Goal: Transaction & Acquisition: Book appointment/travel/reservation

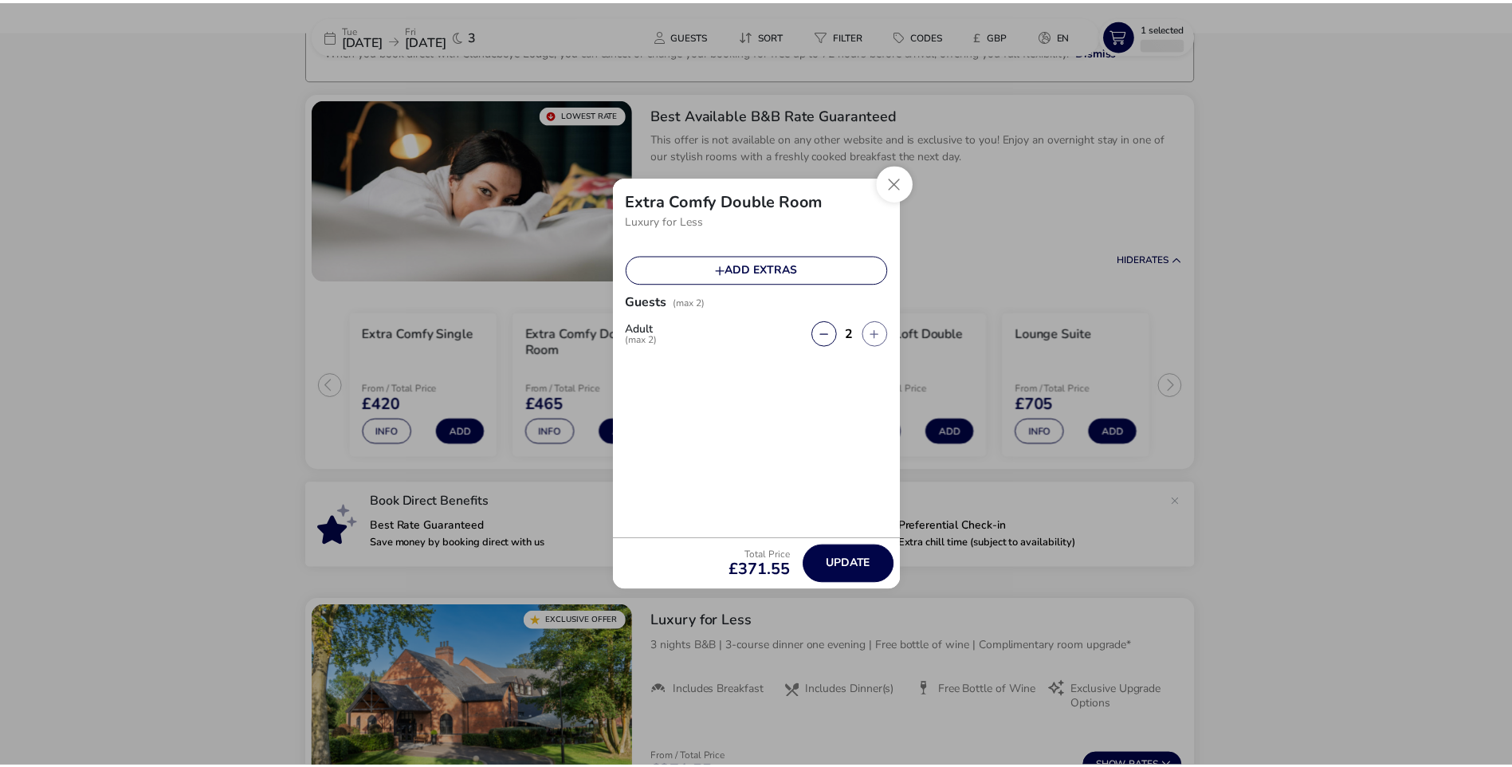
scroll to position [124, 0]
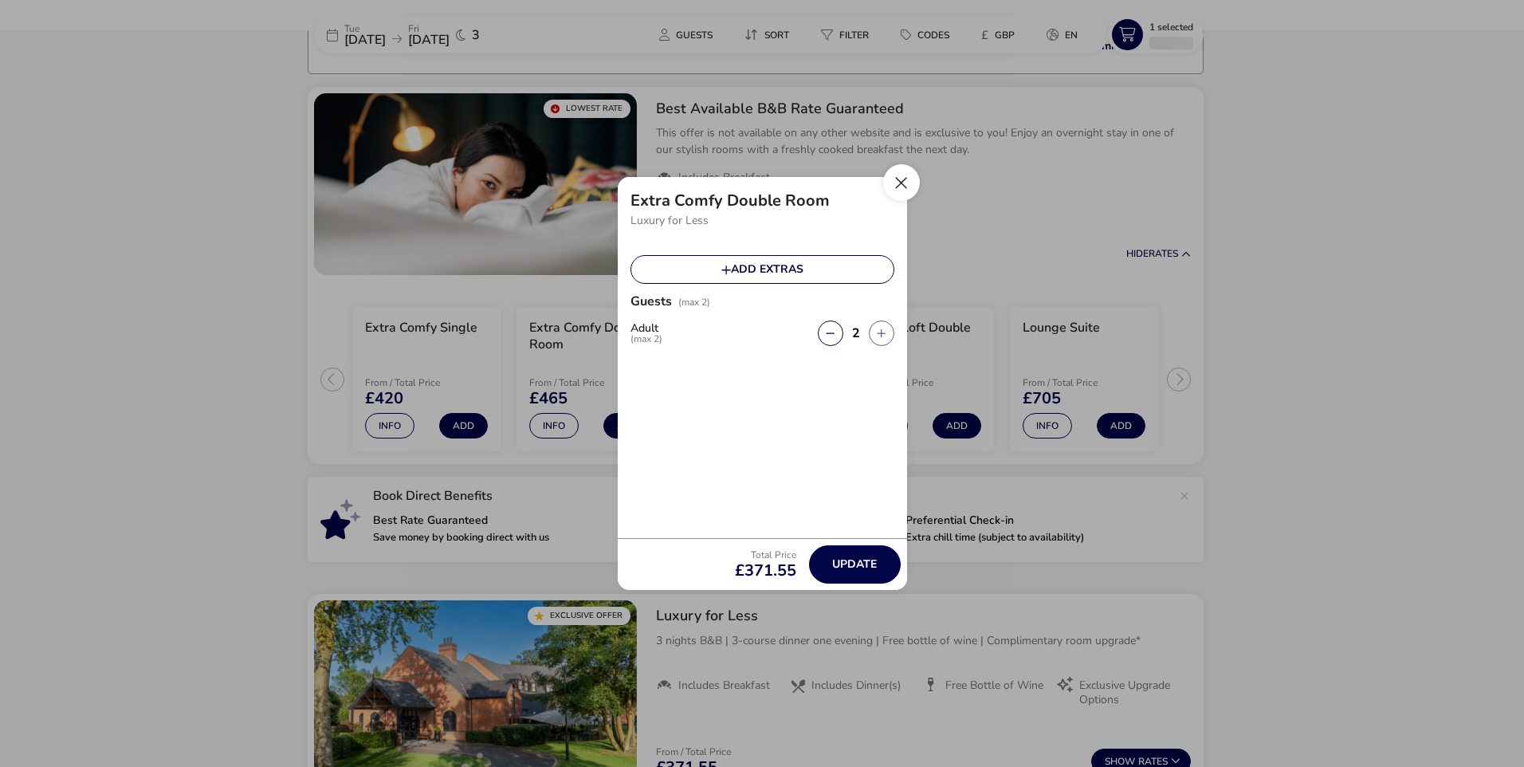
click at [908, 175] on button "Close" at bounding box center [901, 182] width 37 height 37
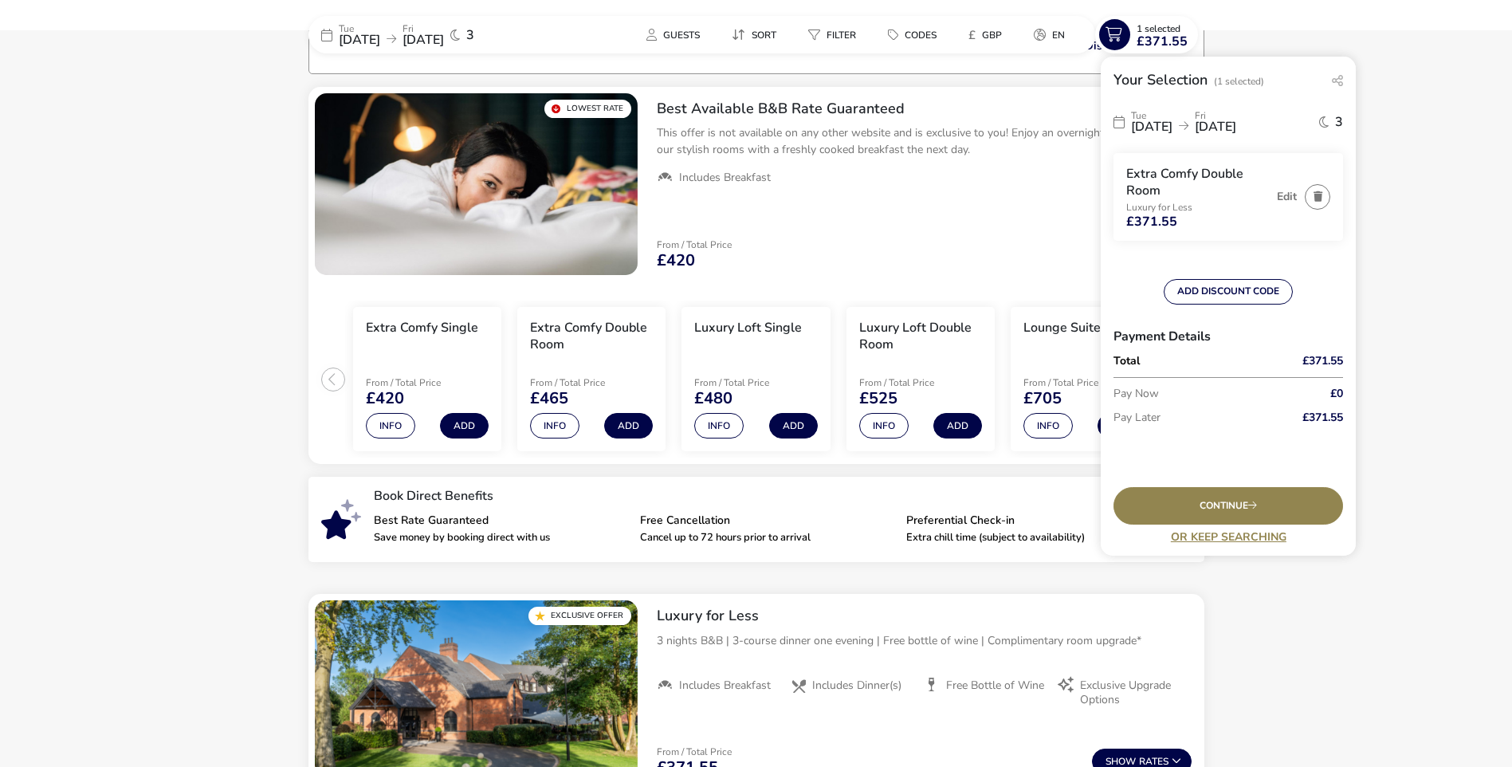
click at [380, 33] on span "[DATE]" at bounding box center [359, 40] width 41 height 18
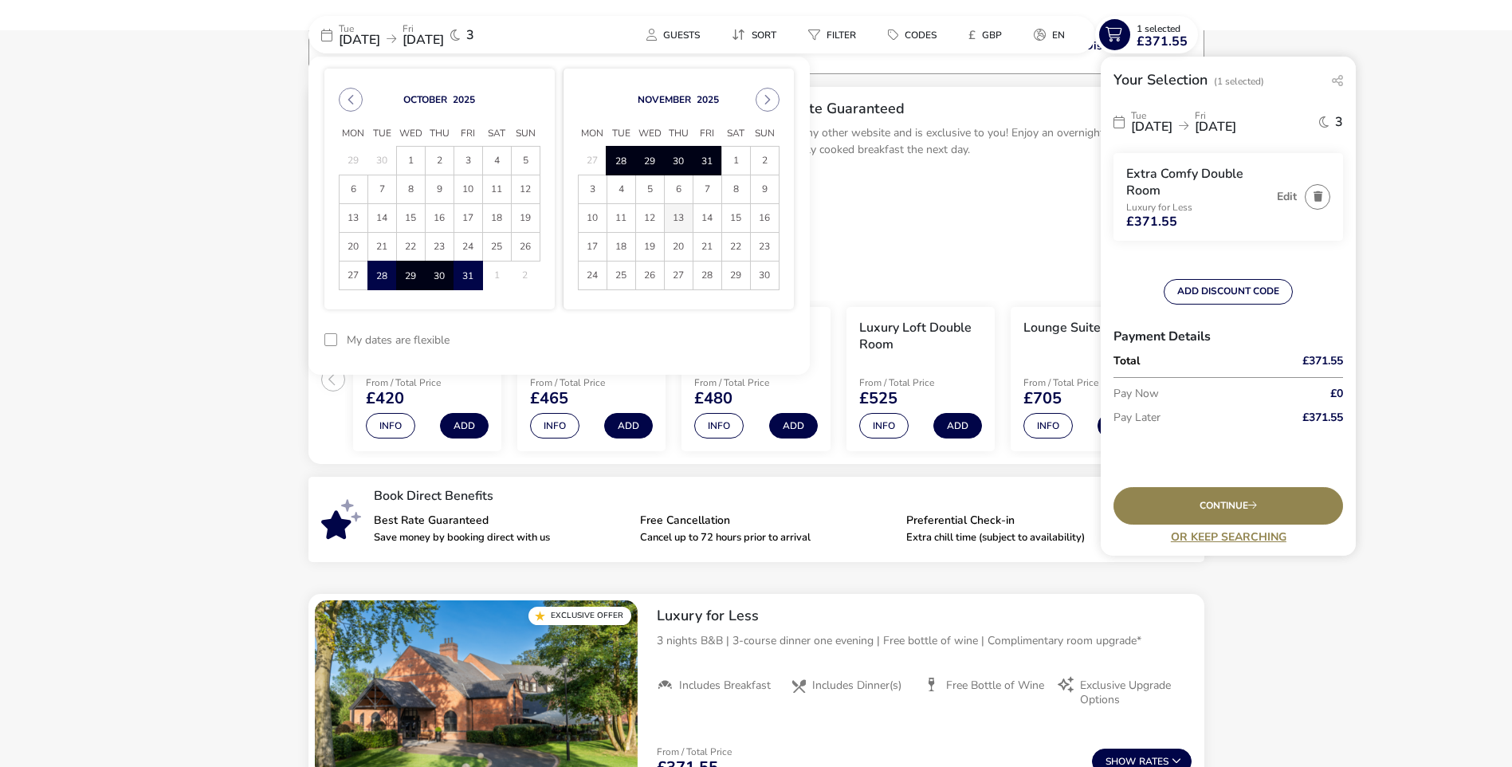
click at [678, 218] on span "13" at bounding box center [679, 218] width 28 height 28
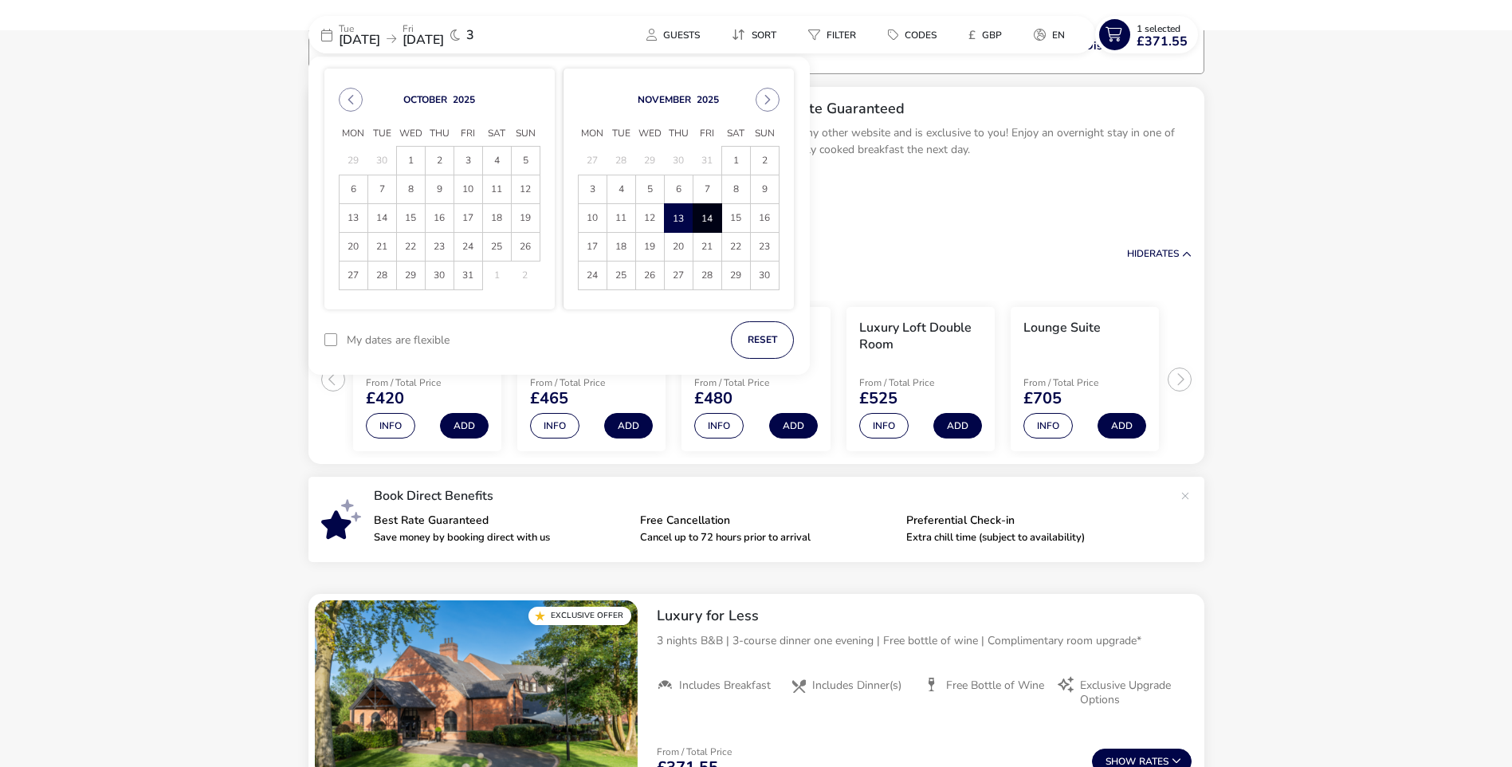
click at [706, 214] on span "14" at bounding box center [707, 218] width 28 height 28
click at [737, 336] on button "Apply Dates" at bounding box center [745, 339] width 97 height 37
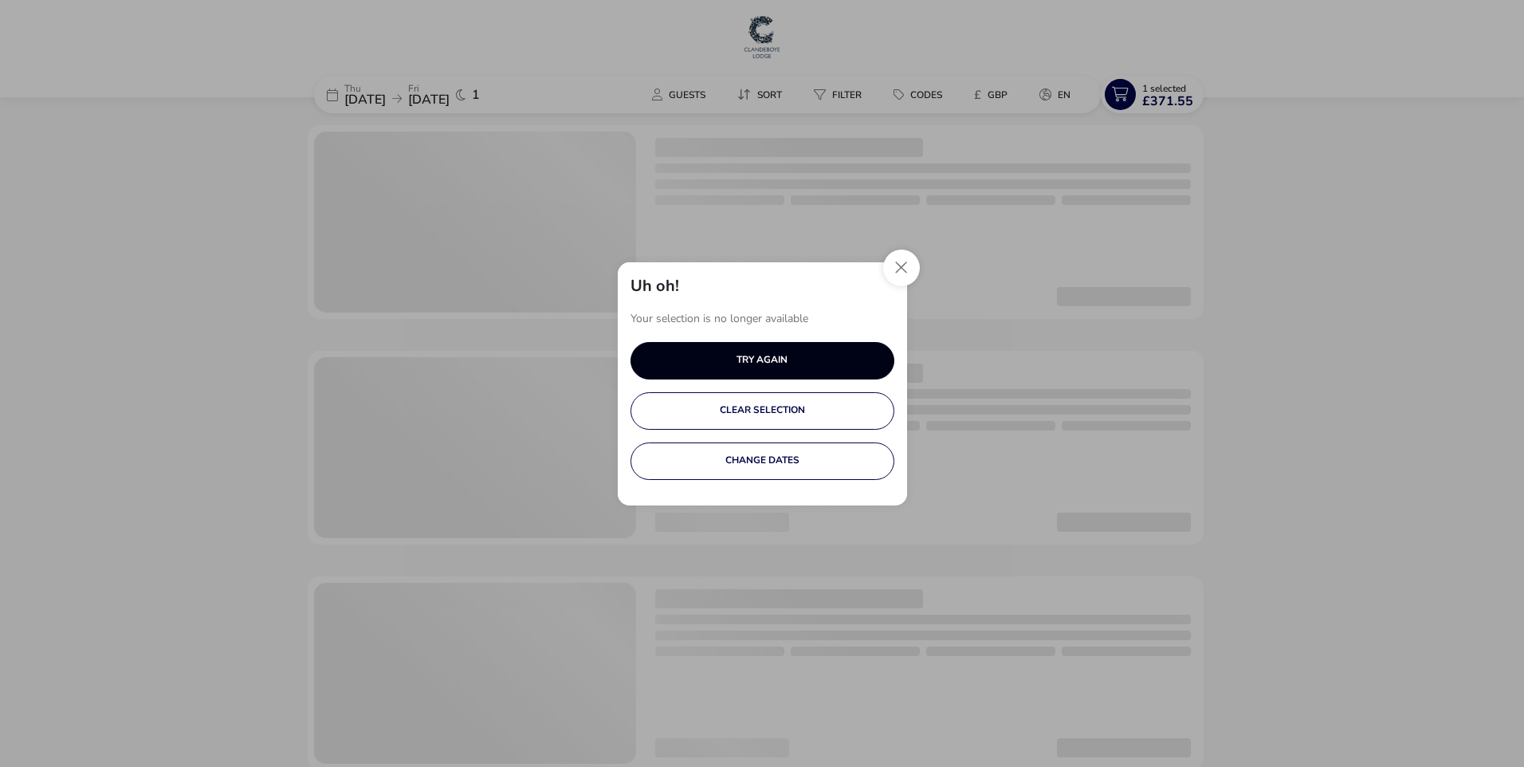
click at [770, 359] on button "TRY AGAIN" at bounding box center [762, 360] width 264 height 37
click at [901, 263] on button "Close" at bounding box center [901, 267] width 37 height 37
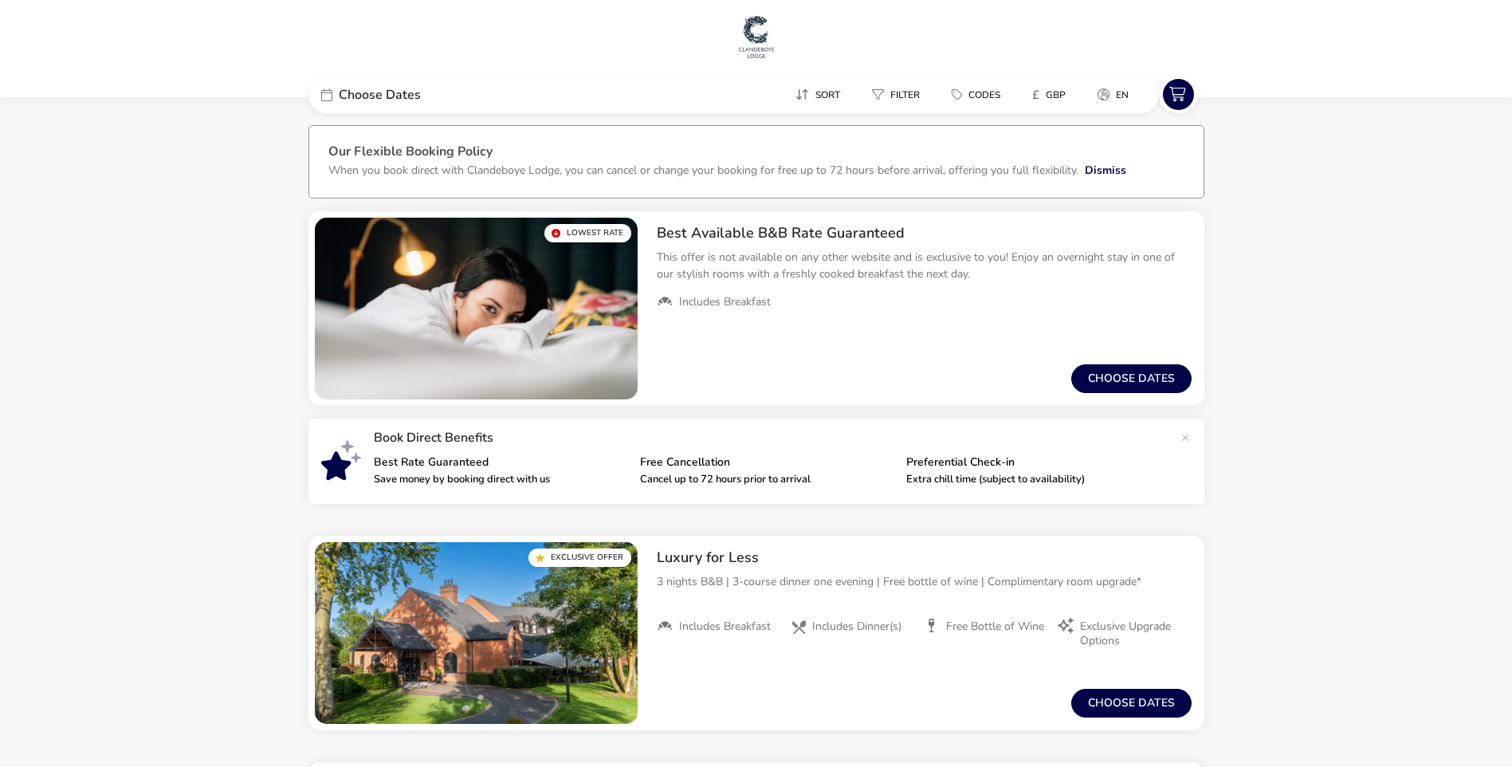
click at [355, 96] on span "Choose Dates" at bounding box center [380, 94] width 82 height 13
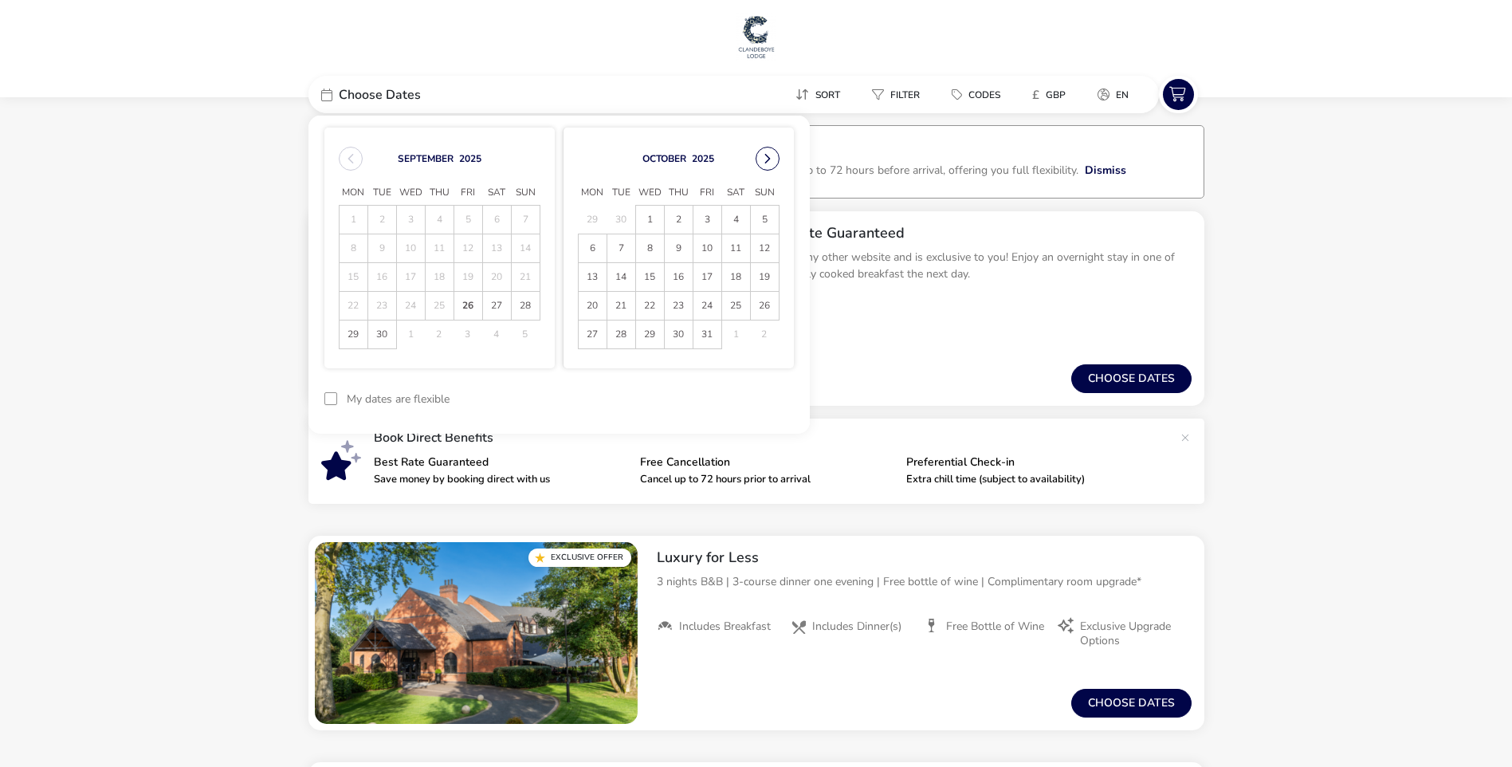
click at [768, 152] on button "Next Month" at bounding box center [768, 159] width 24 height 24
click at [676, 276] on span "13" at bounding box center [679, 277] width 28 height 28
click at [704, 276] on span "14" at bounding box center [707, 277] width 28 height 28
click at [747, 395] on button "Apply Dates" at bounding box center [745, 398] width 97 height 37
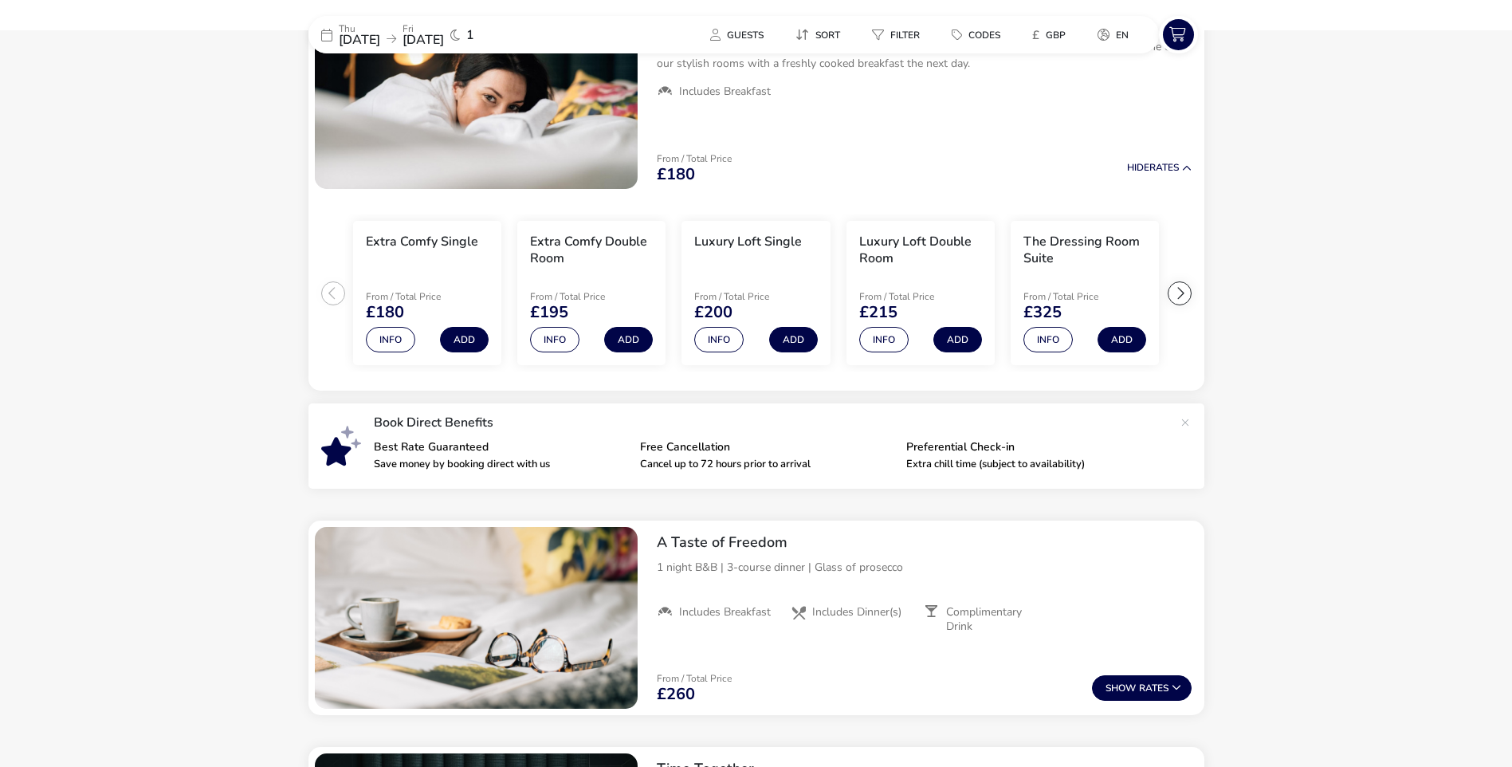
scroll to position [371, 0]
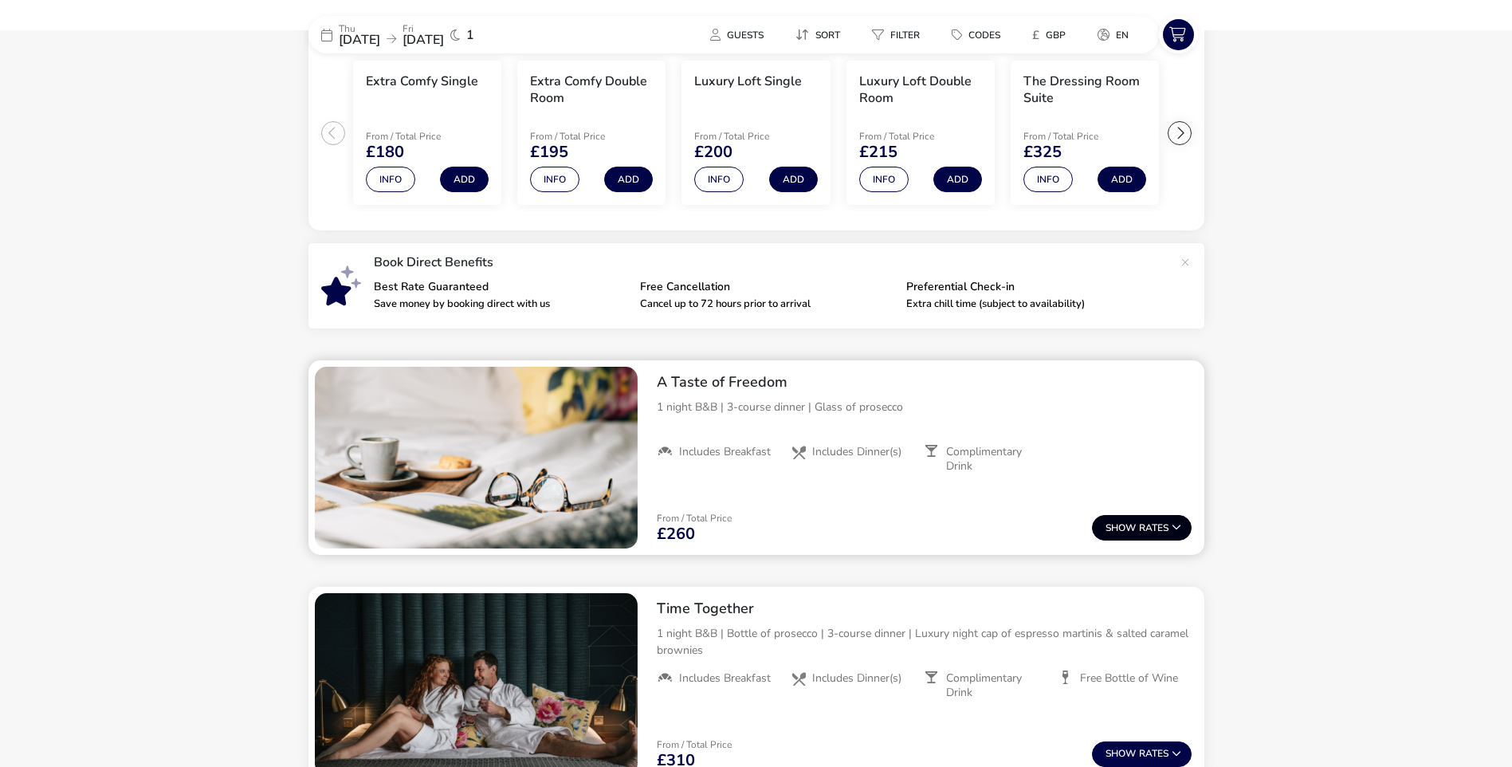
click at [1133, 528] on span "Show" at bounding box center [1122, 528] width 33 height 10
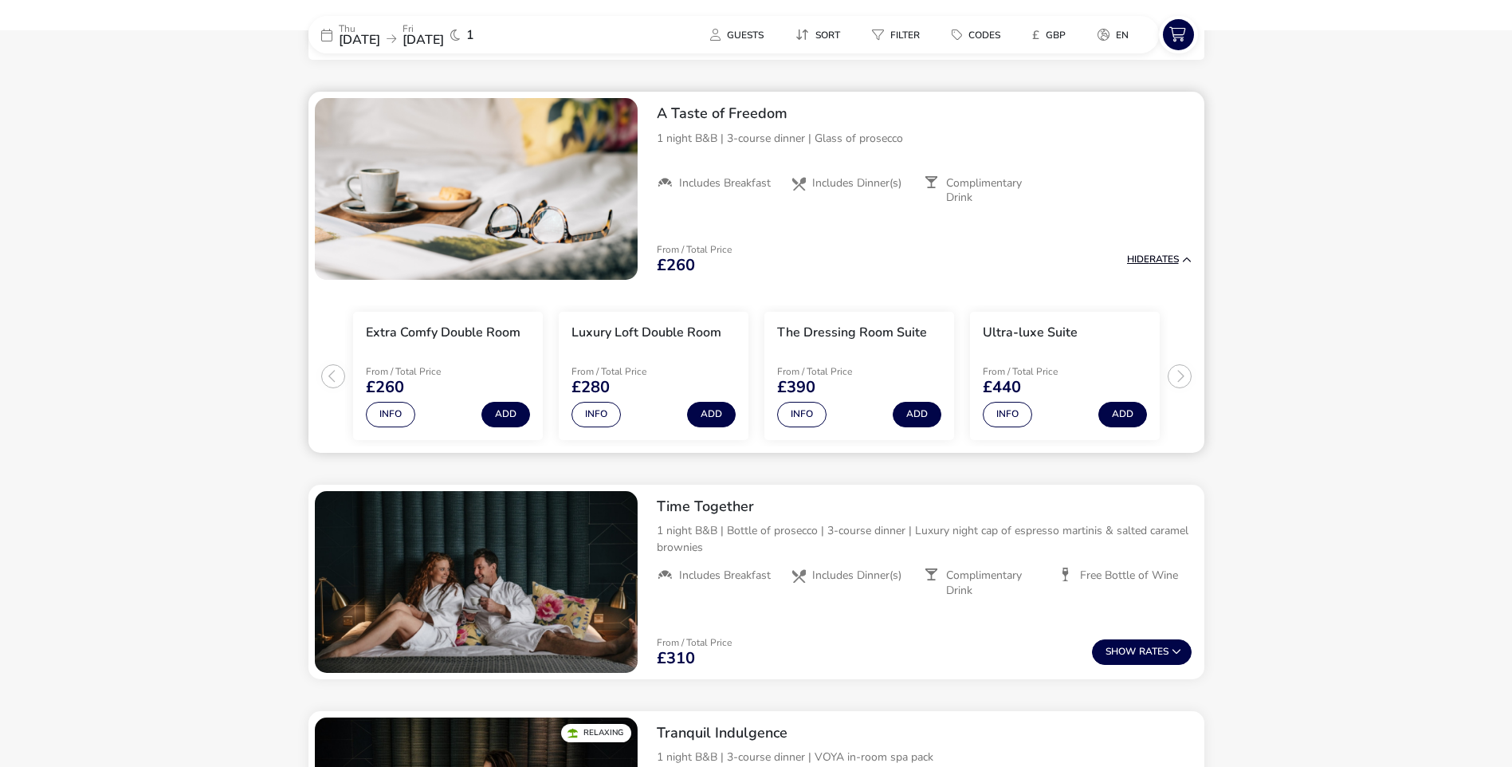
scroll to position [651, 0]
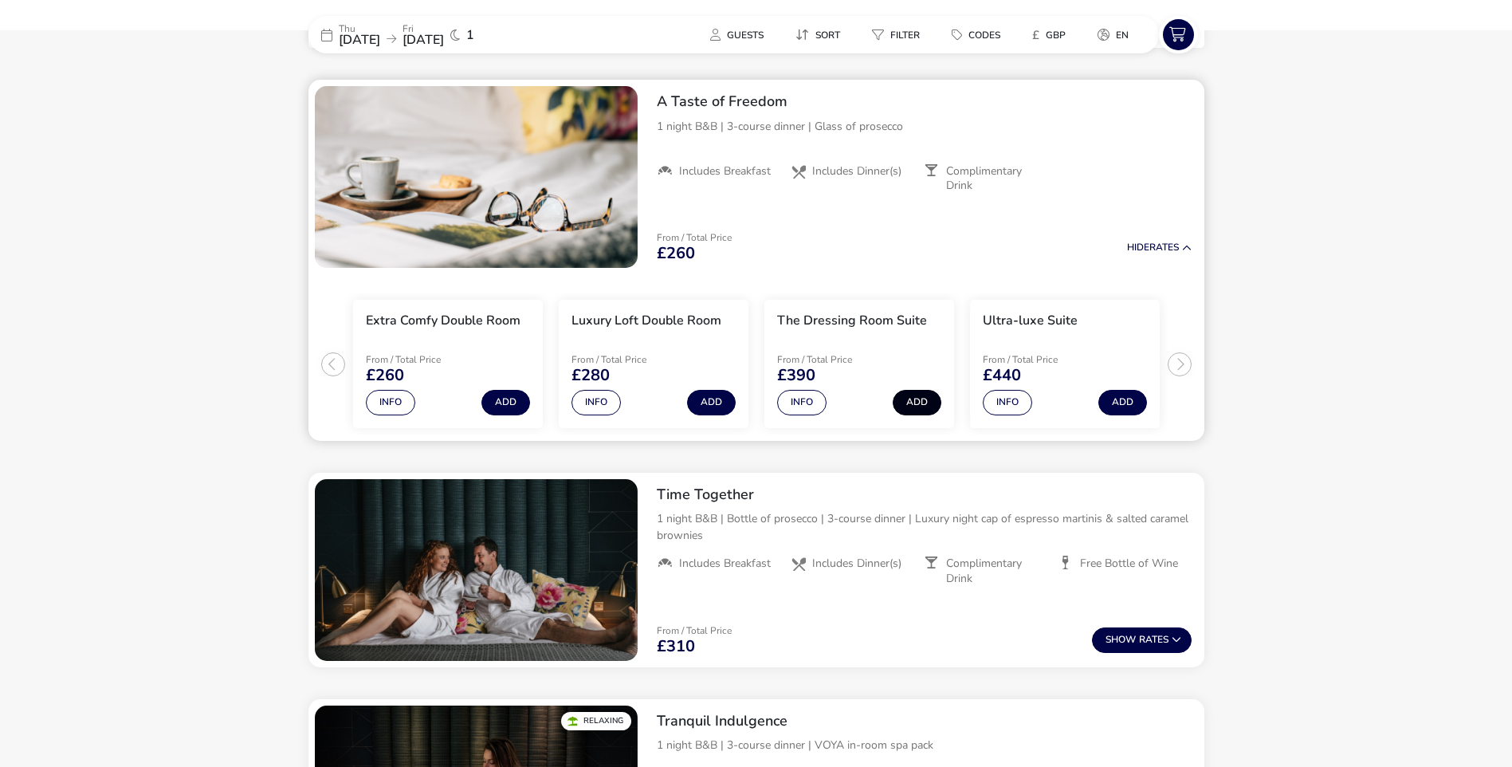
click at [913, 398] on button "Add" at bounding box center [917, 403] width 49 height 26
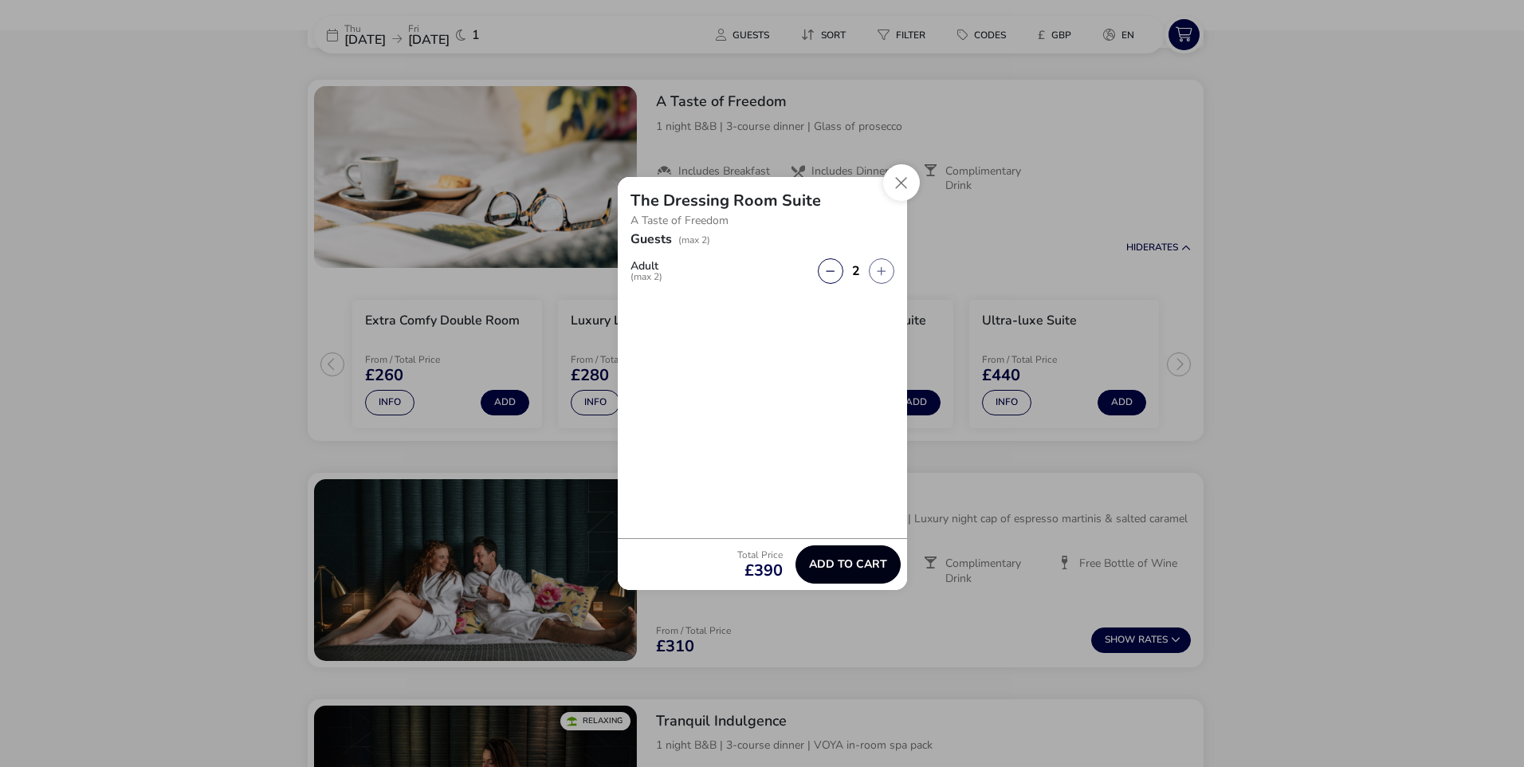
click at [845, 558] on span "Add to cart" at bounding box center [848, 564] width 78 height 12
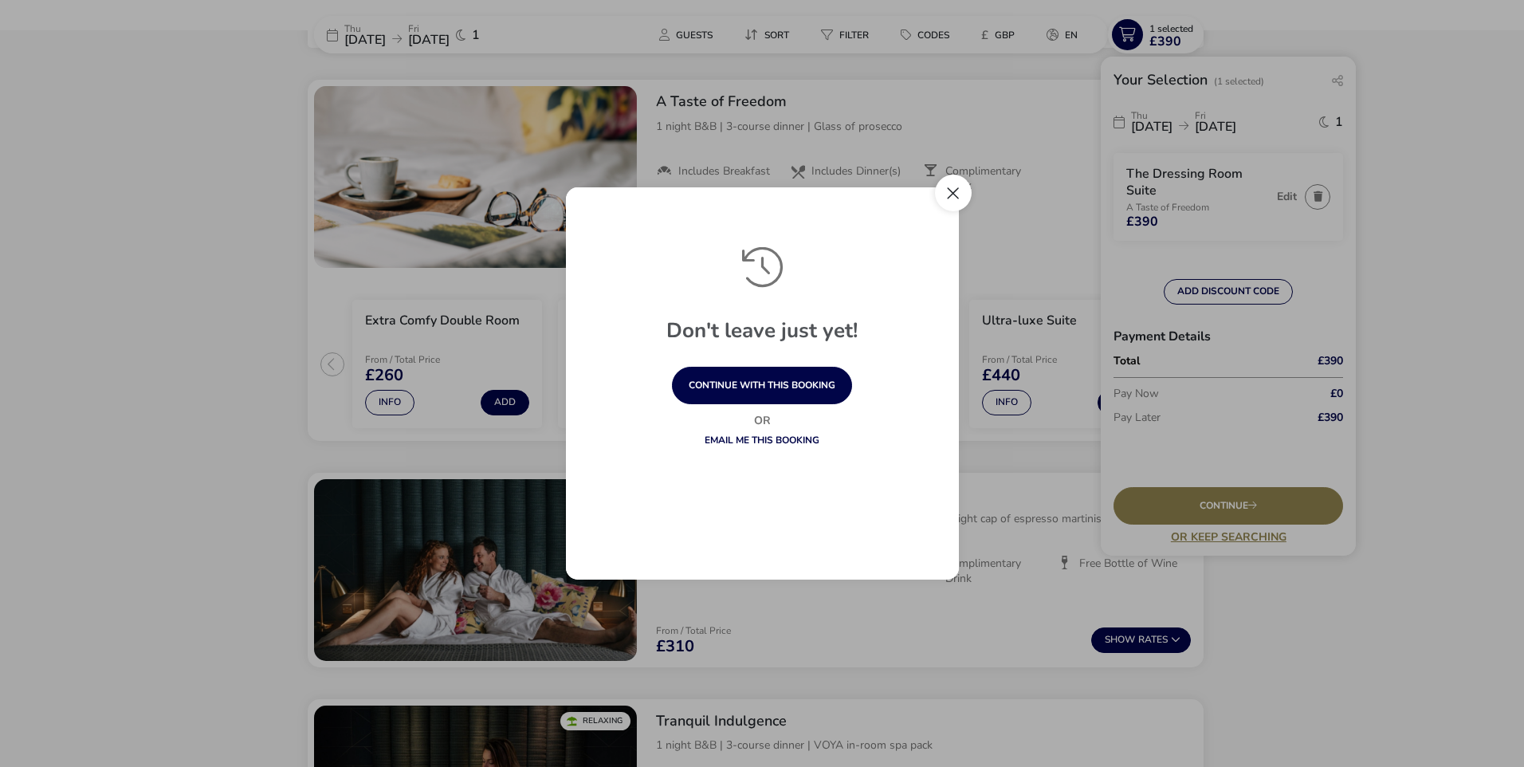
click at [950, 193] on button "Close" at bounding box center [953, 193] width 37 height 37
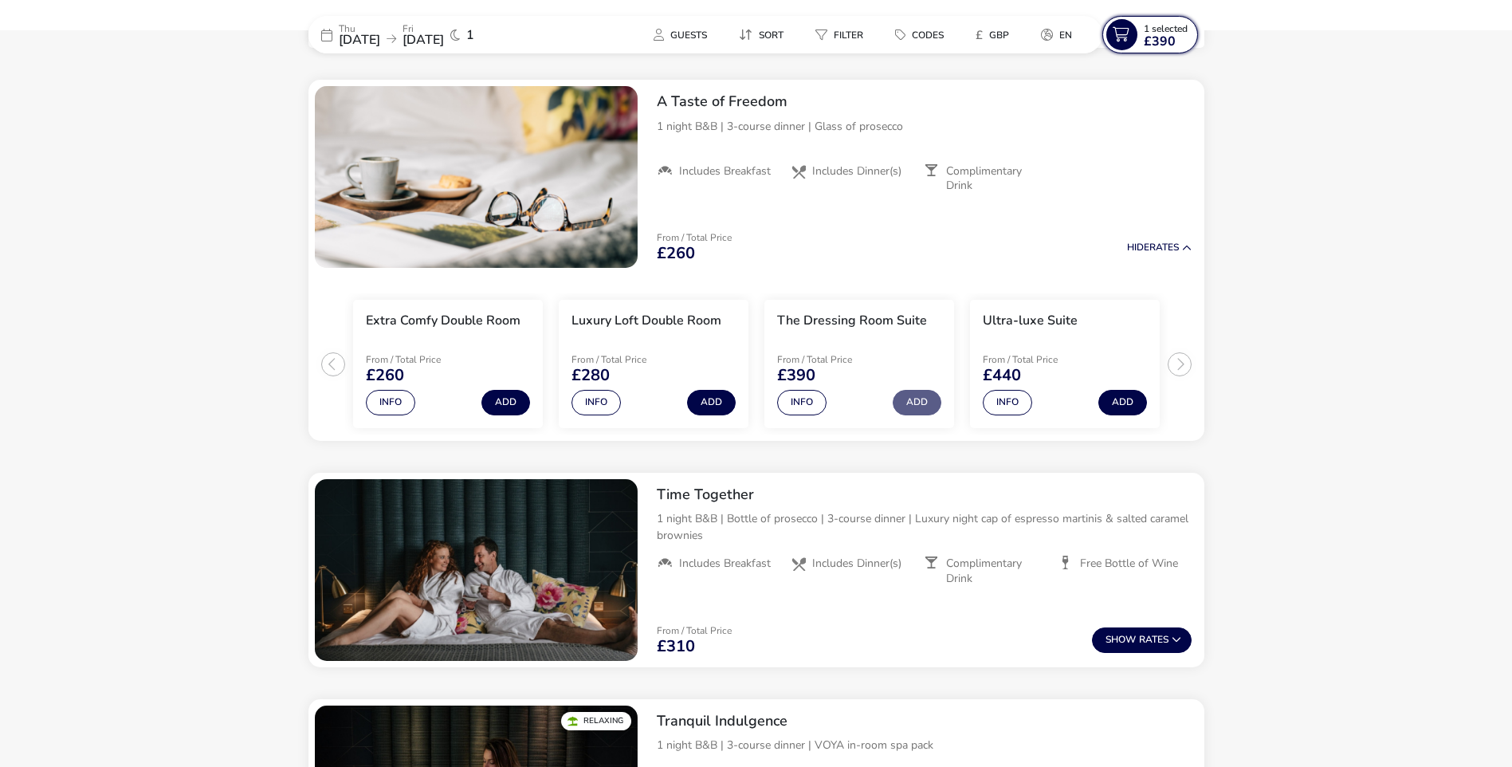
click at [1150, 31] on span "1 Selected" at bounding box center [1166, 28] width 44 height 13
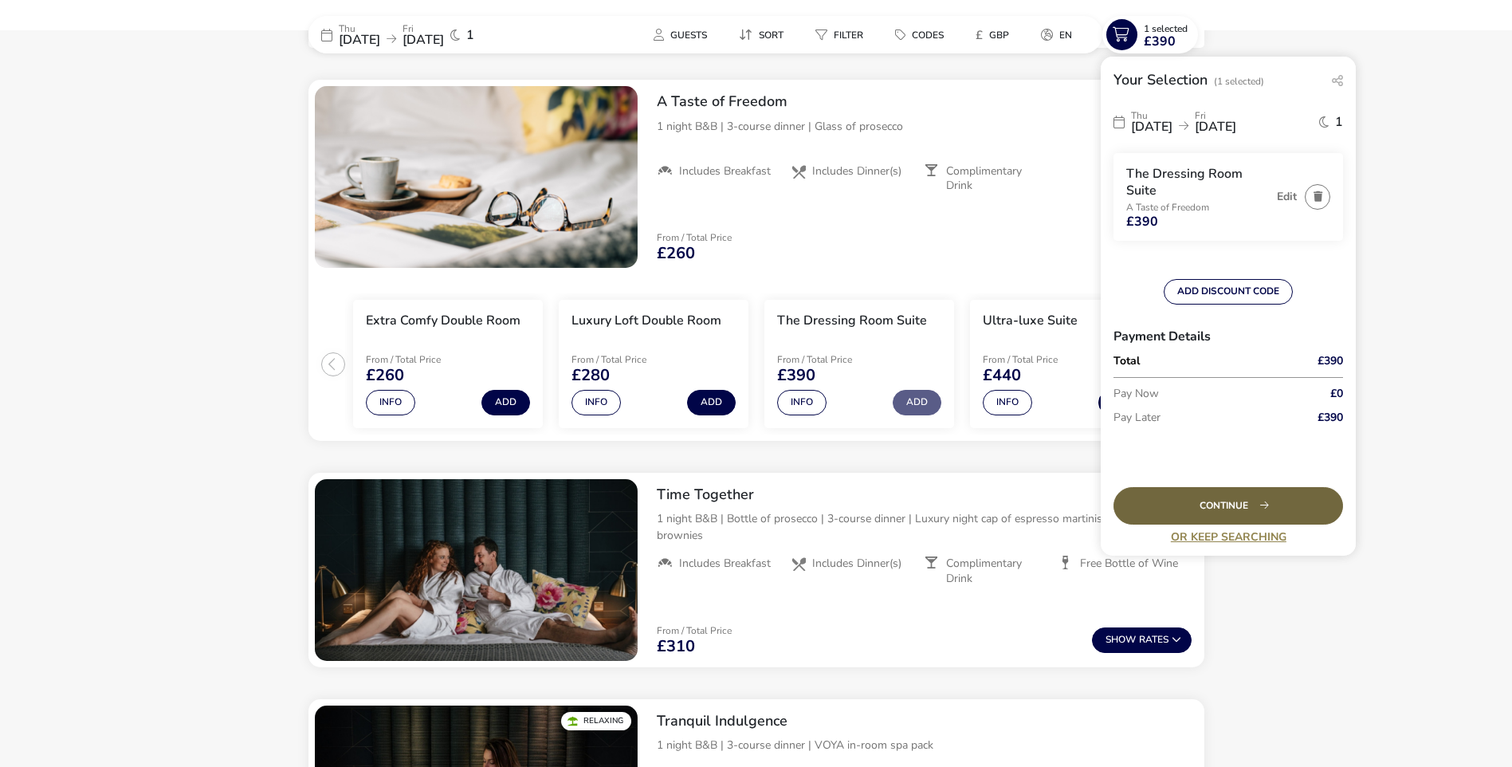
click at [1226, 506] on div "Continue" at bounding box center [1229, 505] width 230 height 37
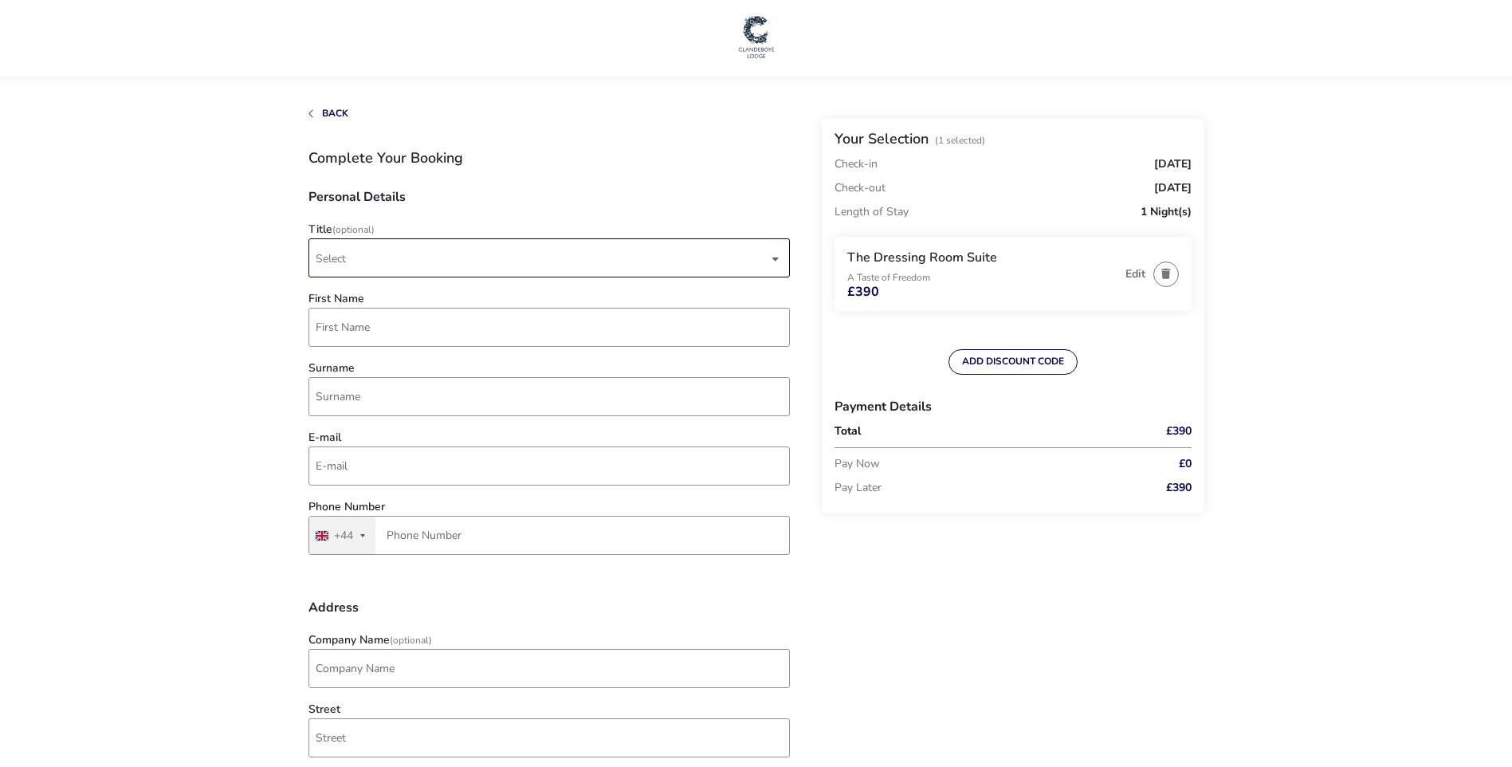
click at [776, 256] on div "dropdown trigger" at bounding box center [776, 258] width 8 height 31
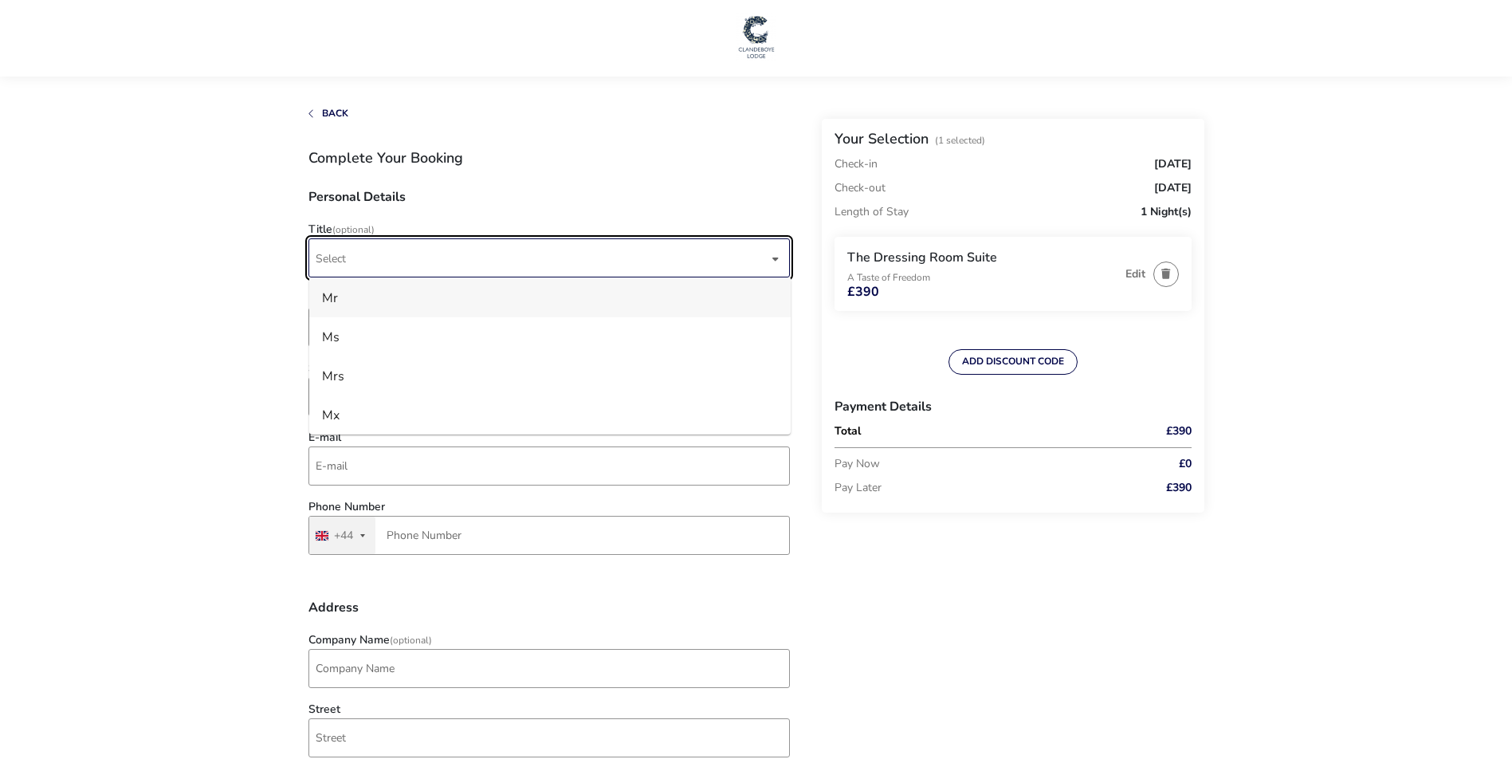
click at [359, 293] on li "Mr" at bounding box center [549, 297] width 481 height 39
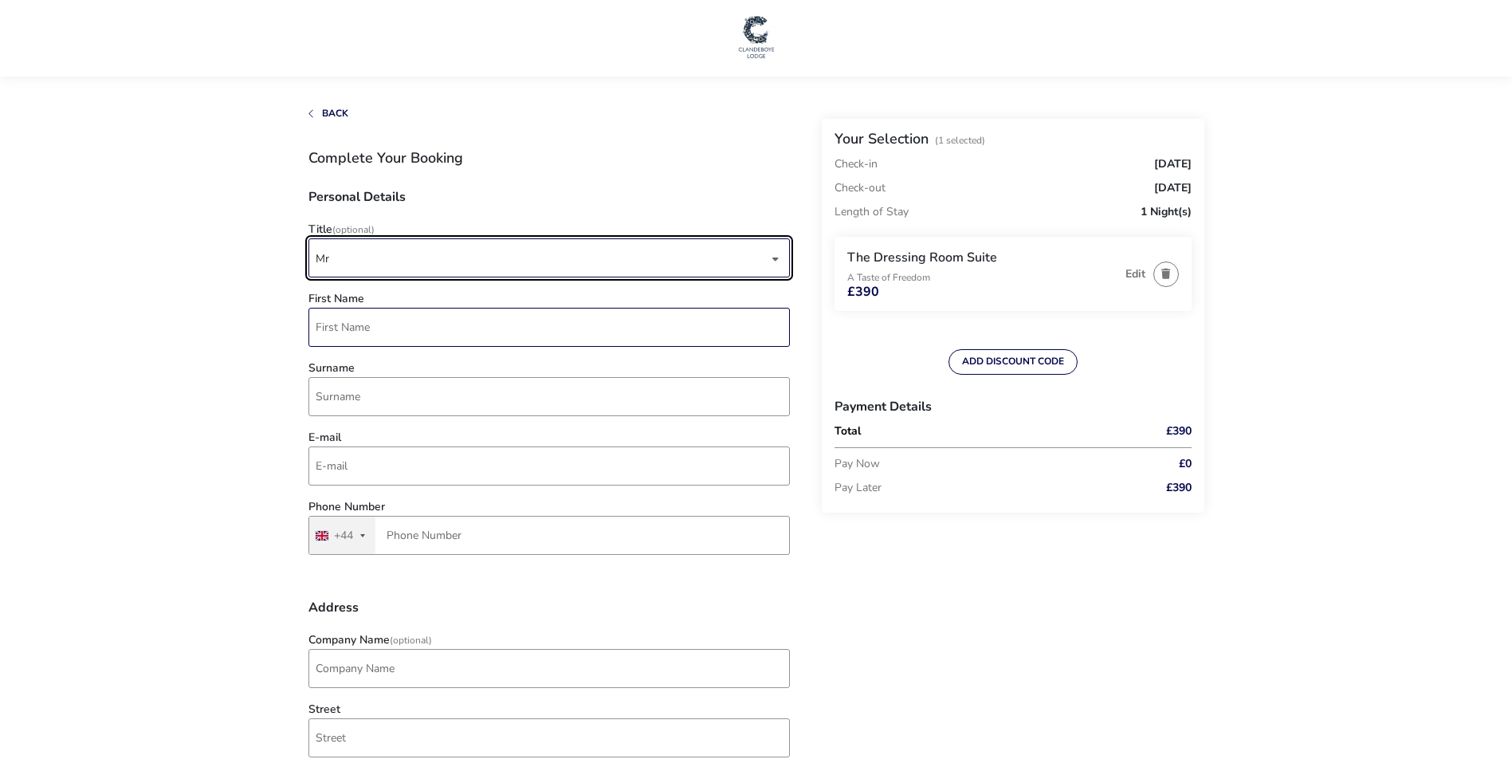
click at [368, 323] on input "First Name" at bounding box center [548, 327] width 481 height 39
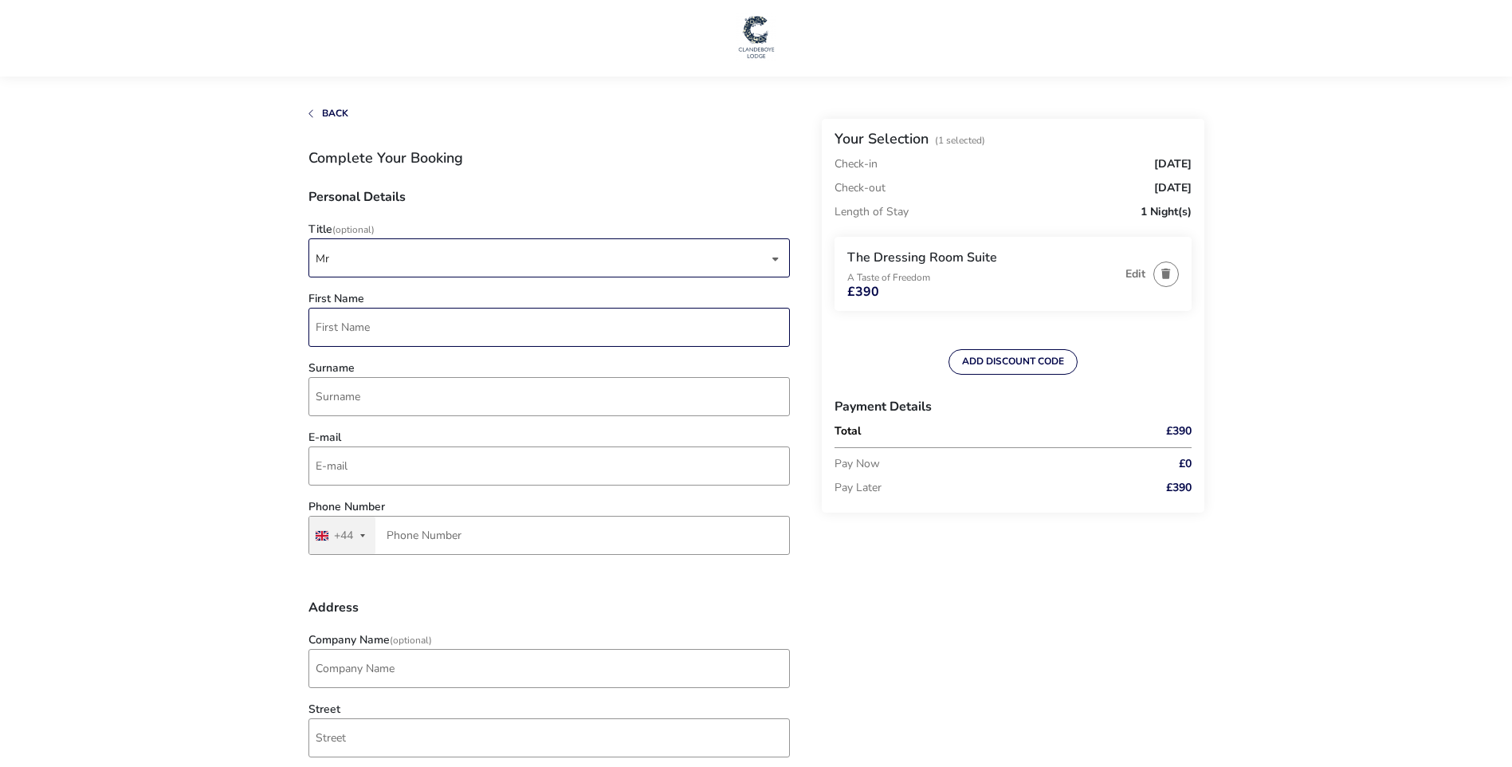
type input "[PERSON_NAME]"
type input "IRVINE"
type input "[EMAIL_ADDRESS][DOMAIN_NAME]"
type input "7986 779835"
type input "[STREET_ADDRESS]"
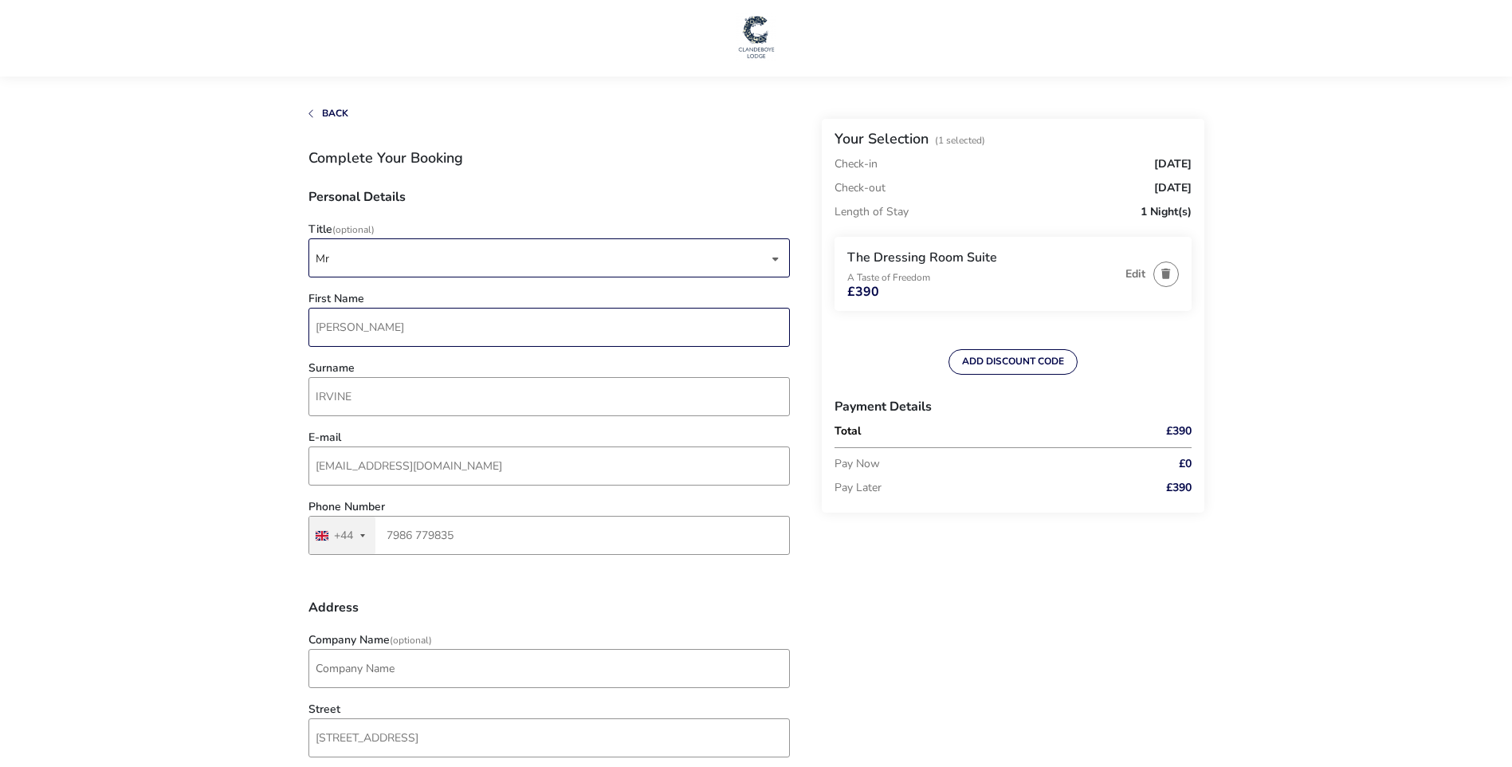
type input "I know how much I spend (£)"
click at [409, 328] on input "[PERSON_NAME]" at bounding box center [548, 327] width 481 height 39
type input "[PERSON_NAME]"
click at [670, 409] on input "IRVINE" at bounding box center [548, 396] width 481 height 39
click at [666, 474] on input "[EMAIL_ADDRESS][DOMAIN_NAME]" at bounding box center [548, 465] width 481 height 39
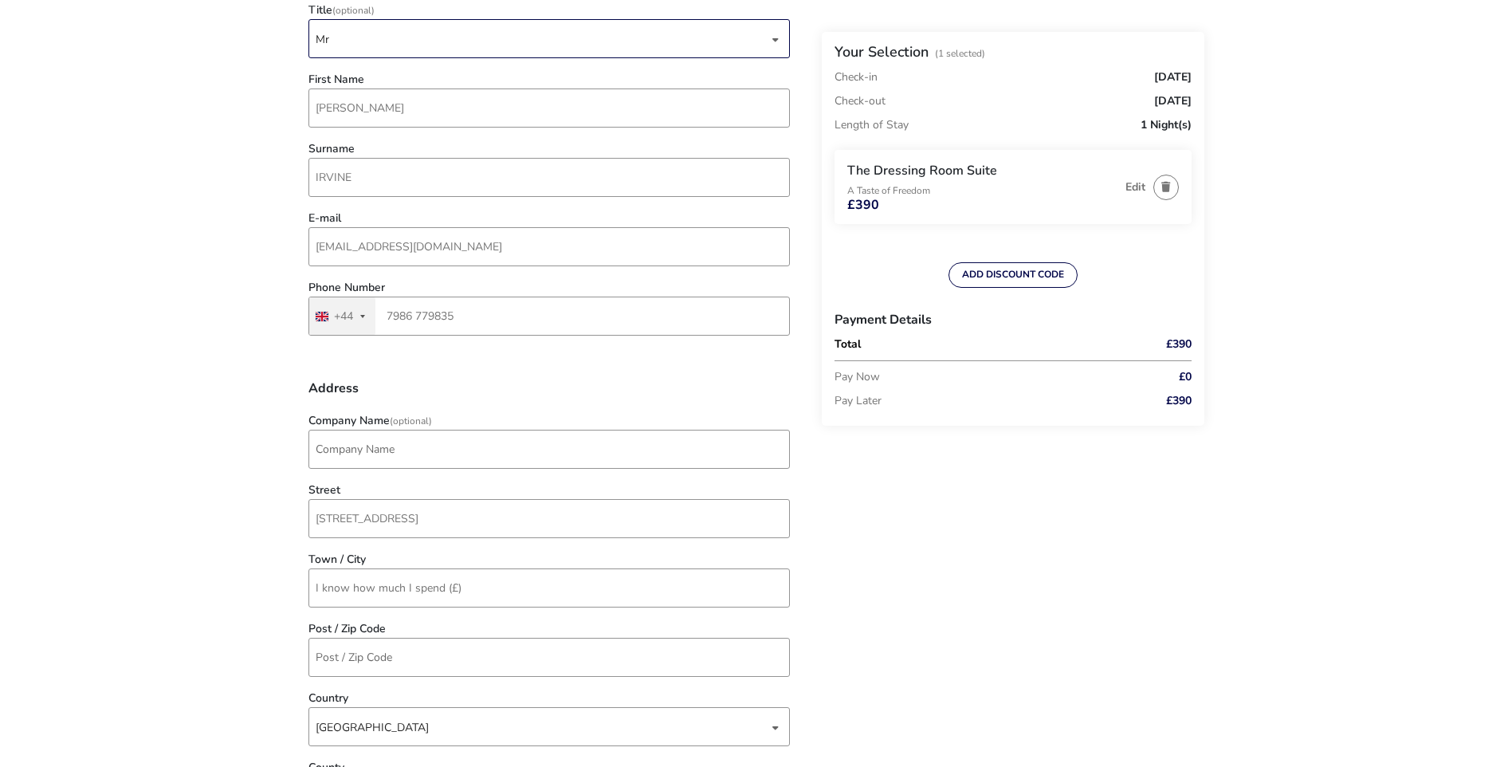
scroll to position [239, 0]
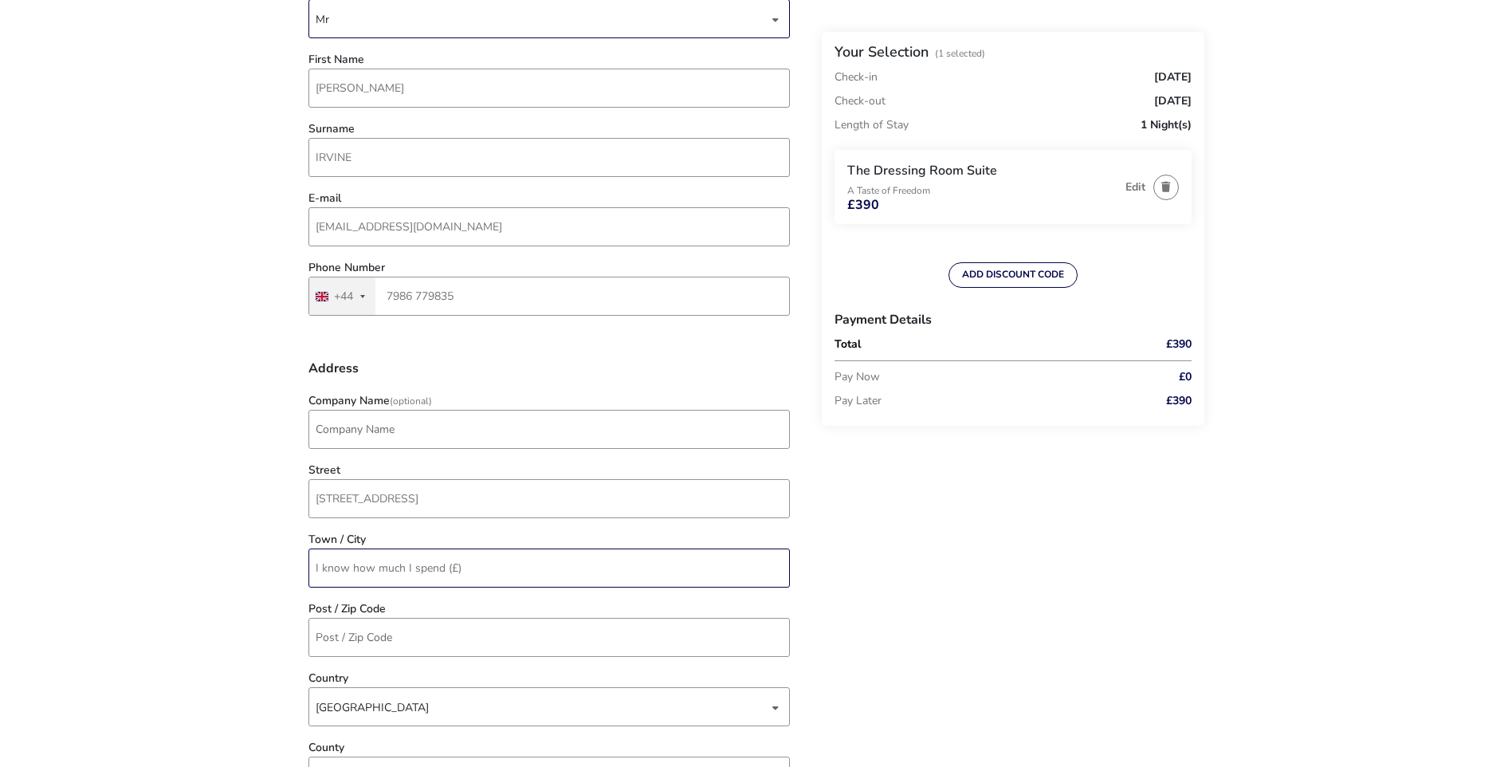
click at [473, 572] on input "I know how much I spend (£)" at bounding box center [548, 567] width 481 height 39
type input "I"
type input "[GEOGRAPHIC_DATA]"
type input "[STREET_ADDRESS]"
type input "BT4 2GJ"
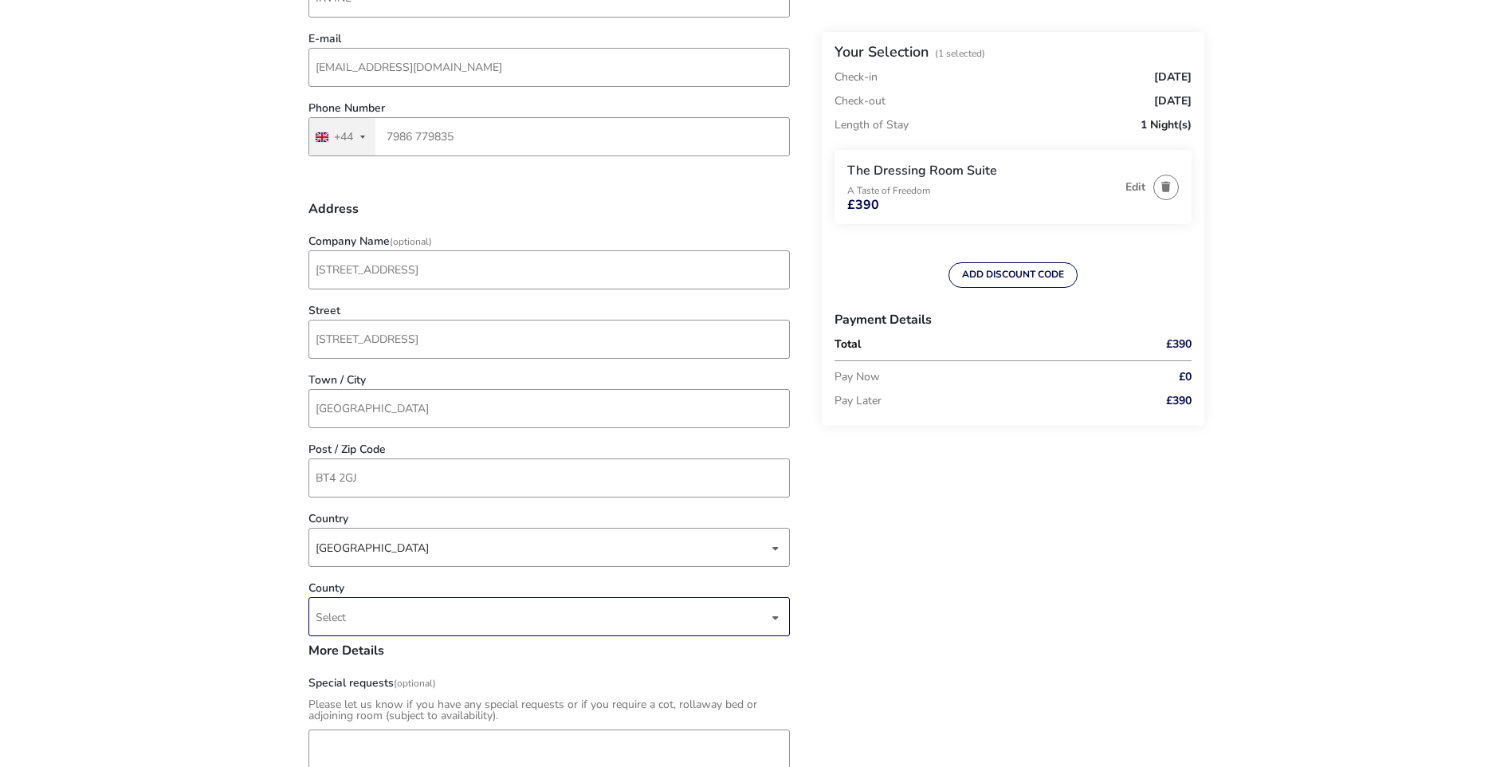
click at [776, 616] on div "dropdown trigger" at bounding box center [776, 617] width 8 height 31
click at [348, 550] on li "Down" at bounding box center [549, 552] width 481 height 39
click at [852, 623] on div "Back Your Selection (1 Selected) Check-in [DATE] Check-out [DATE] Length of Sta…" at bounding box center [756, 640] width 896 height 1861
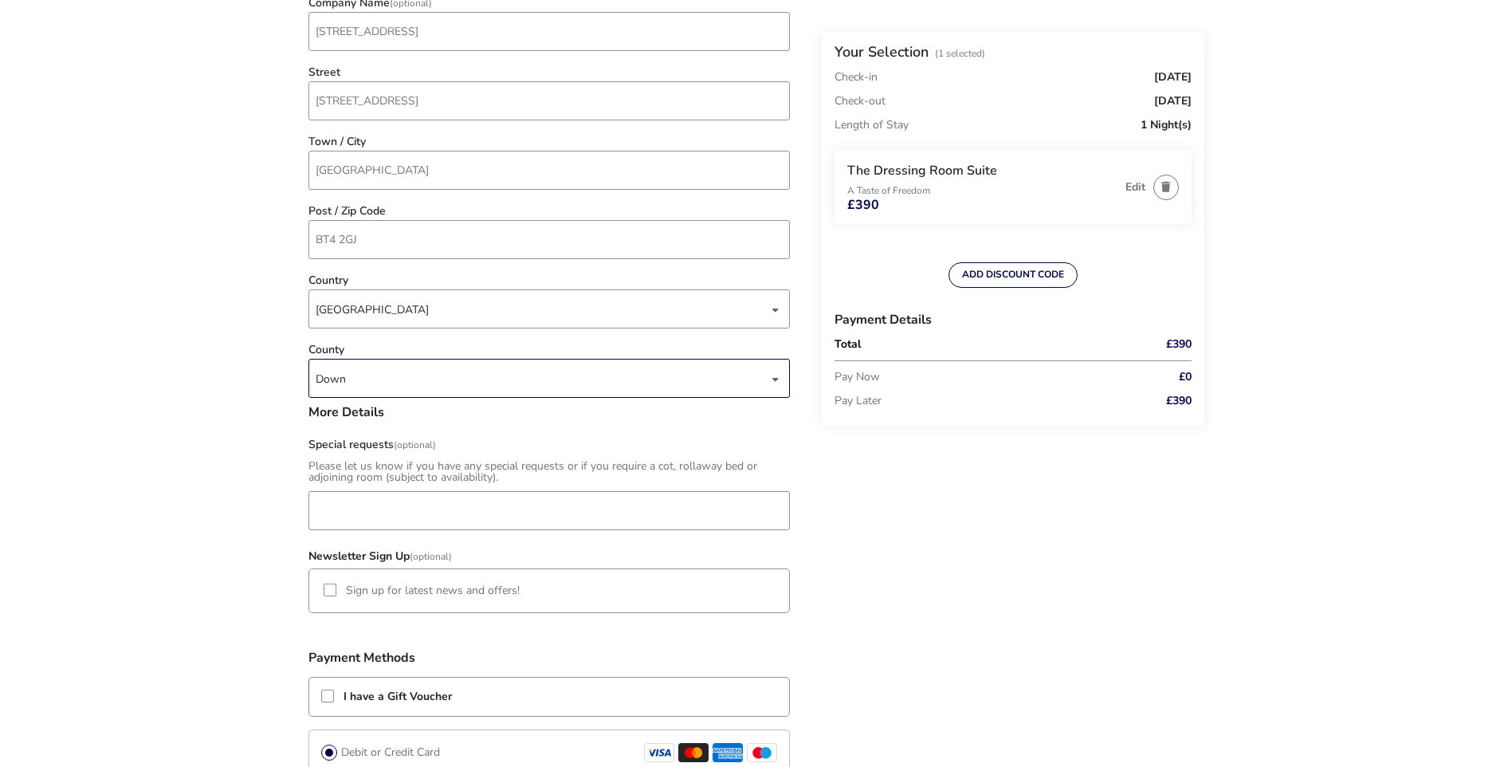
scroll to position [638, 0]
click at [330, 588] on div at bounding box center [330, 589] width 13 height 13
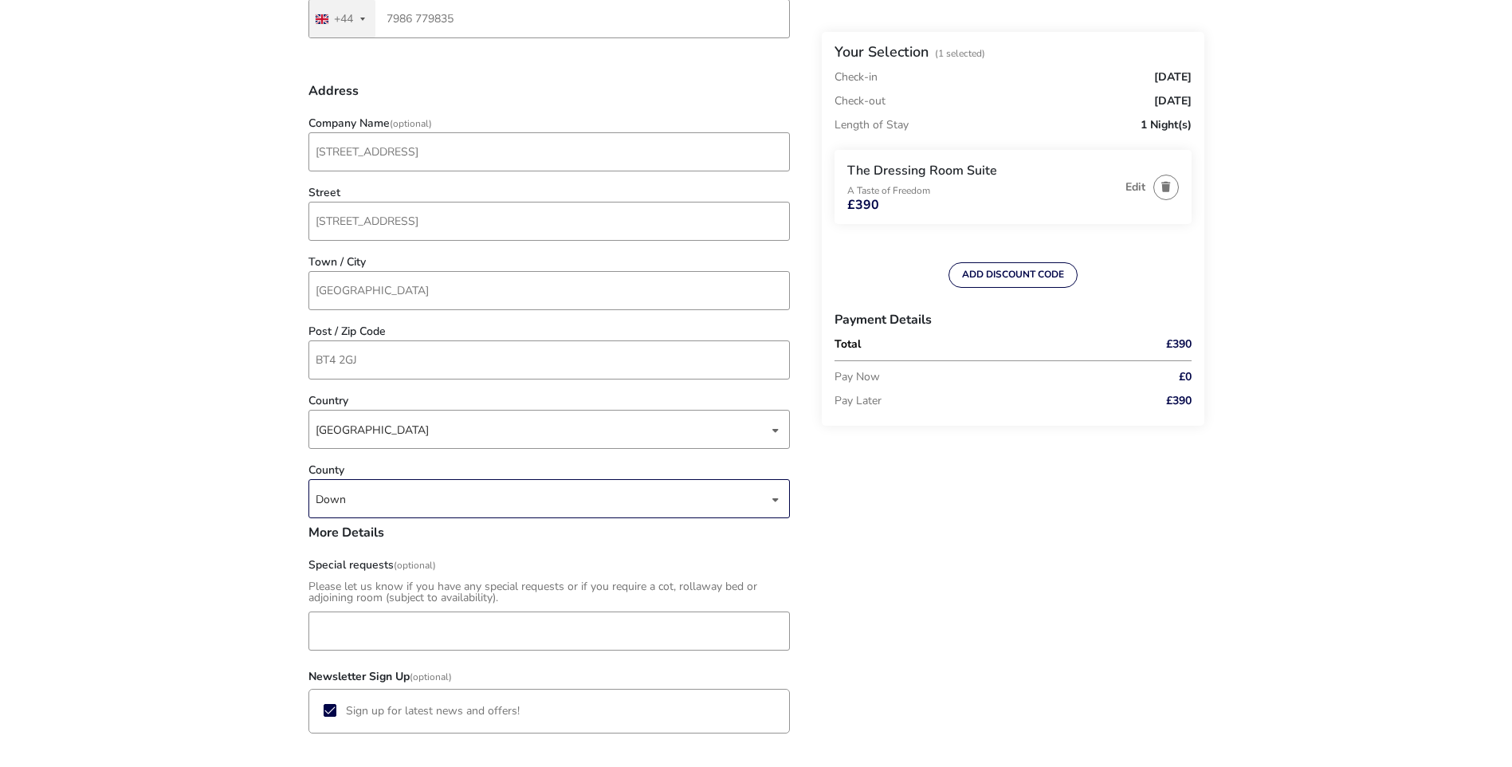
scroll to position [478, 0]
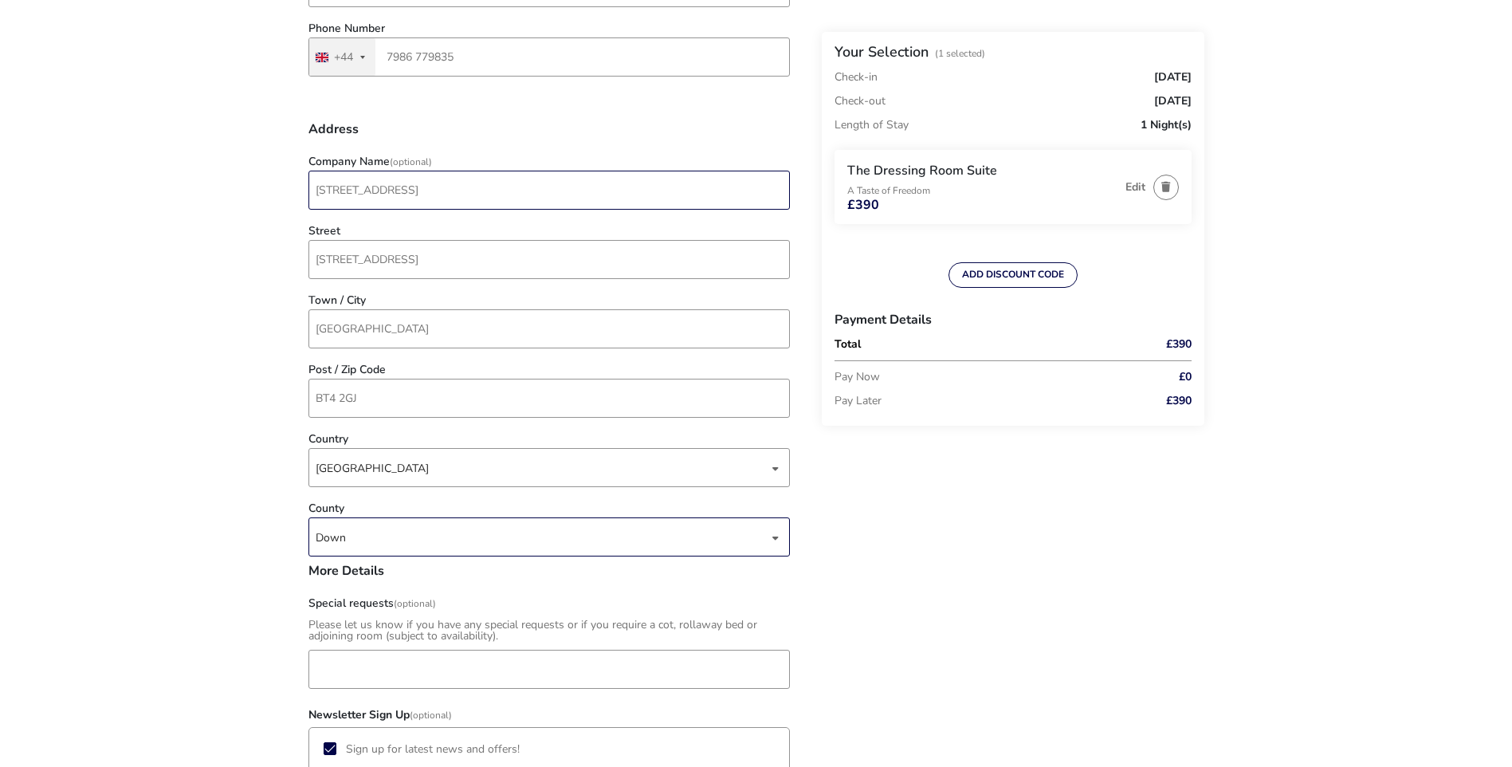
drag, startPoint x: 428, startPoint y: 184, endPoint x: 314, endPoint y: 184, distance: 114.0
click at [314, 184] on input "[STREET_ADDRESS]" at bounding box center [548, 190] width 481 height 39
click at [286, 186] on naf-accommodations-shell "Back Your Selection (1 Selected) Check-in [DATE] Check-out [DATE] Length of Sta…" at bounding box center [756, 543] width 1512 height 2042
click at [1335, 313] on naf-accommodations-shell "Back Your Selection (1 Selected) Check-in [DATE] Check-out [DATE] Length of Sta…" at bounding box center [756, 543] width 1512 height 2042
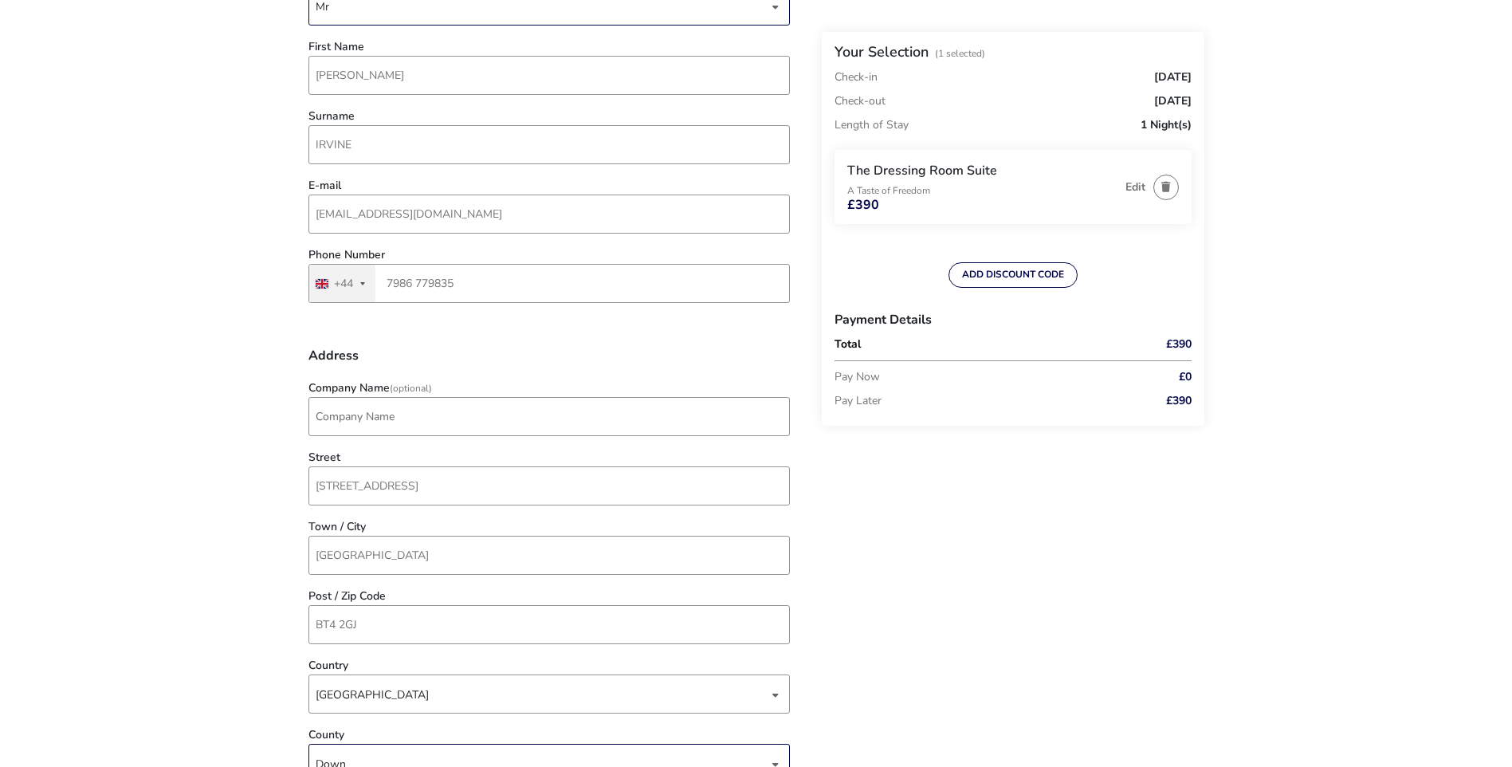
scroll to position [239, 0]
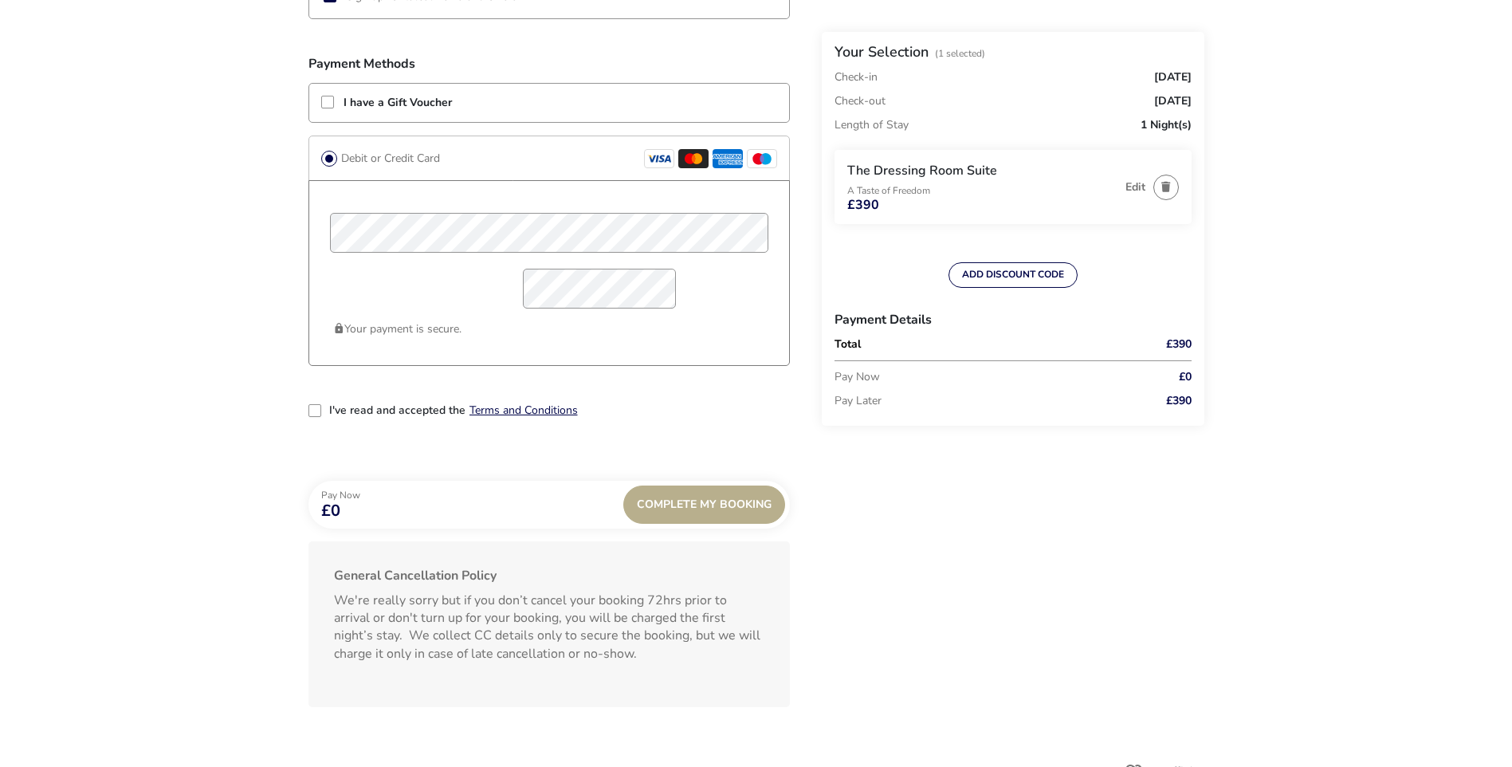
scroll to position [1275, 0]
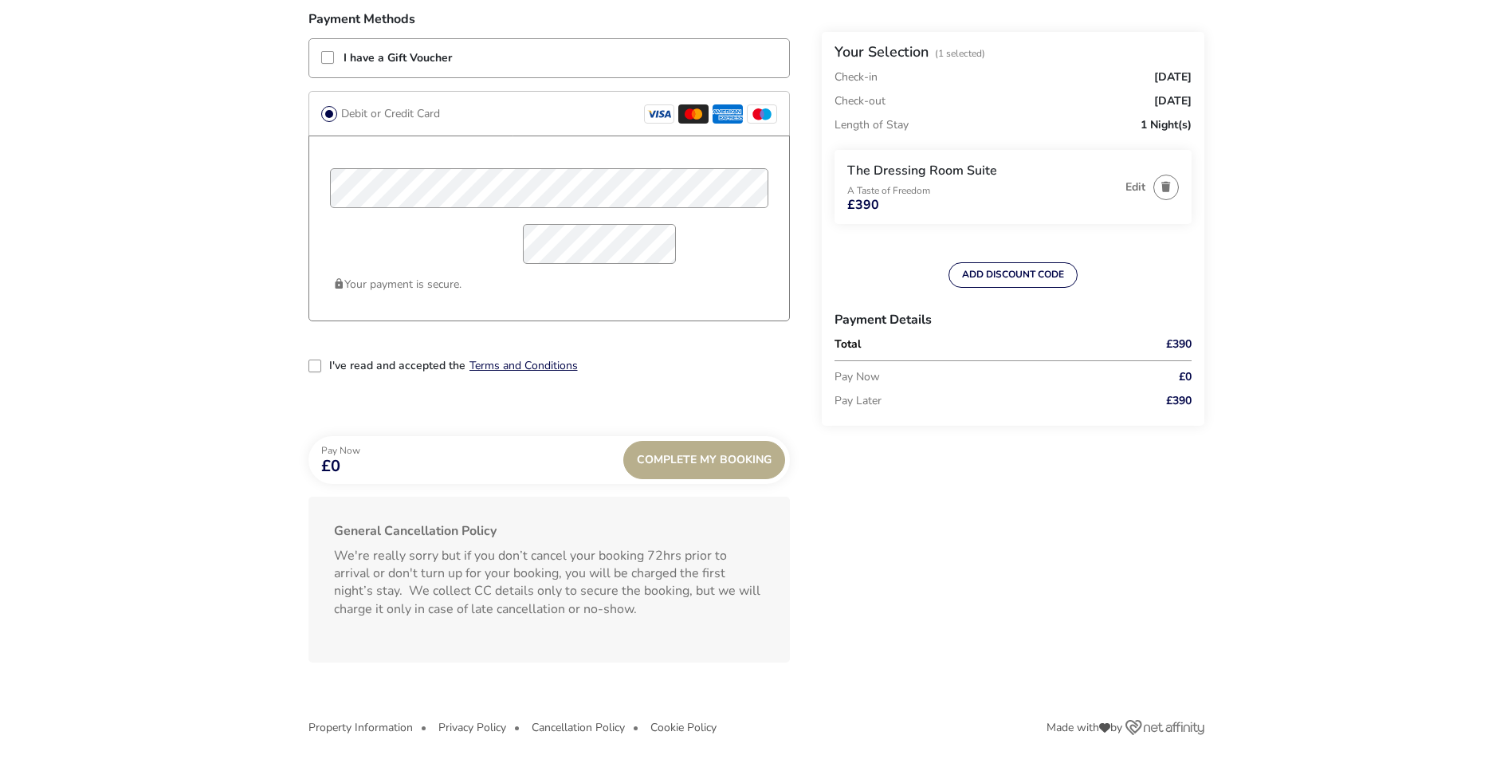
click at [316, 362] on div "2-term_condi" at bounding box center [314, 365] width 13 height 13
click at [686, 459] on div "Complete My Booking" at bounding box center [704, 460] width 162 height 38
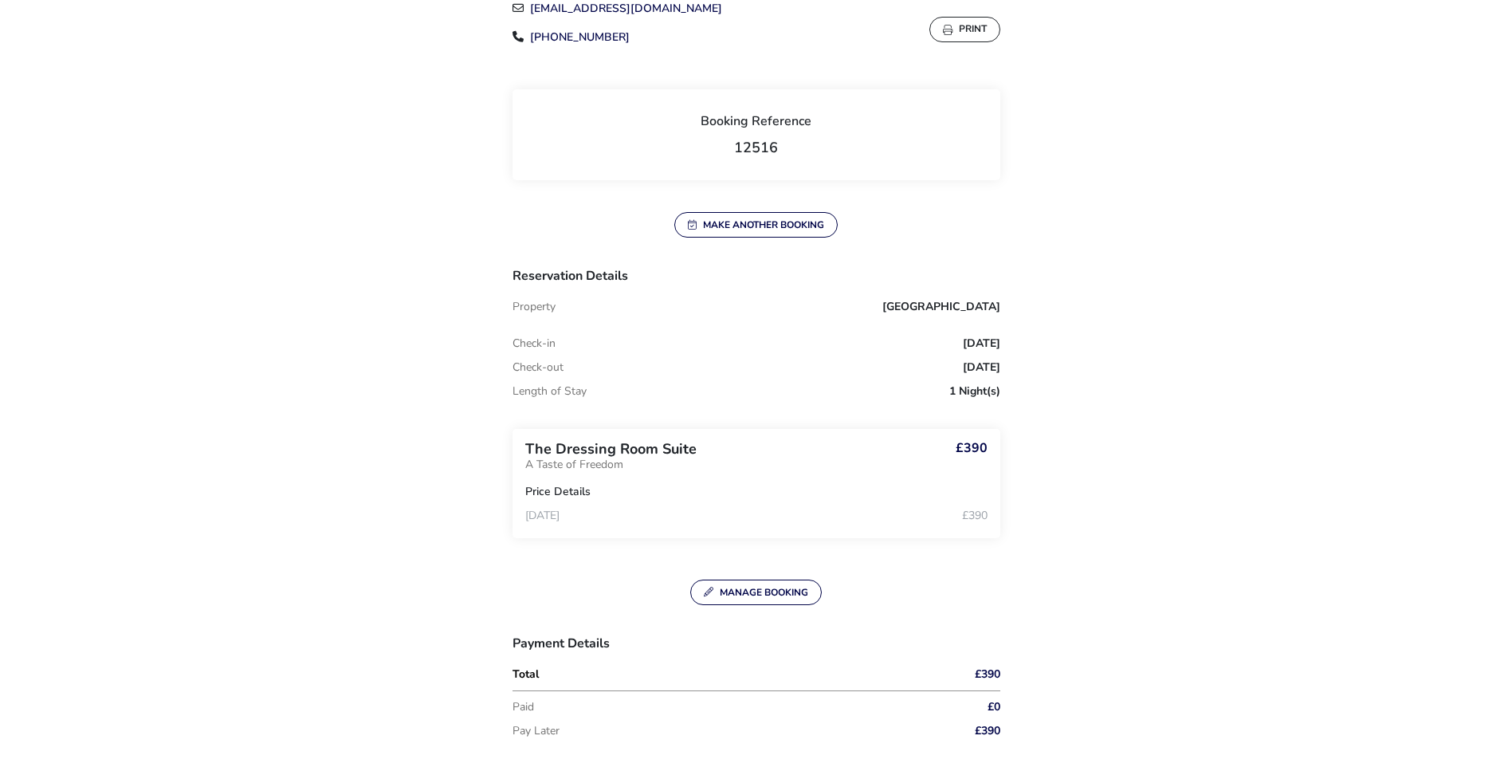
scroll to position [399, 0]
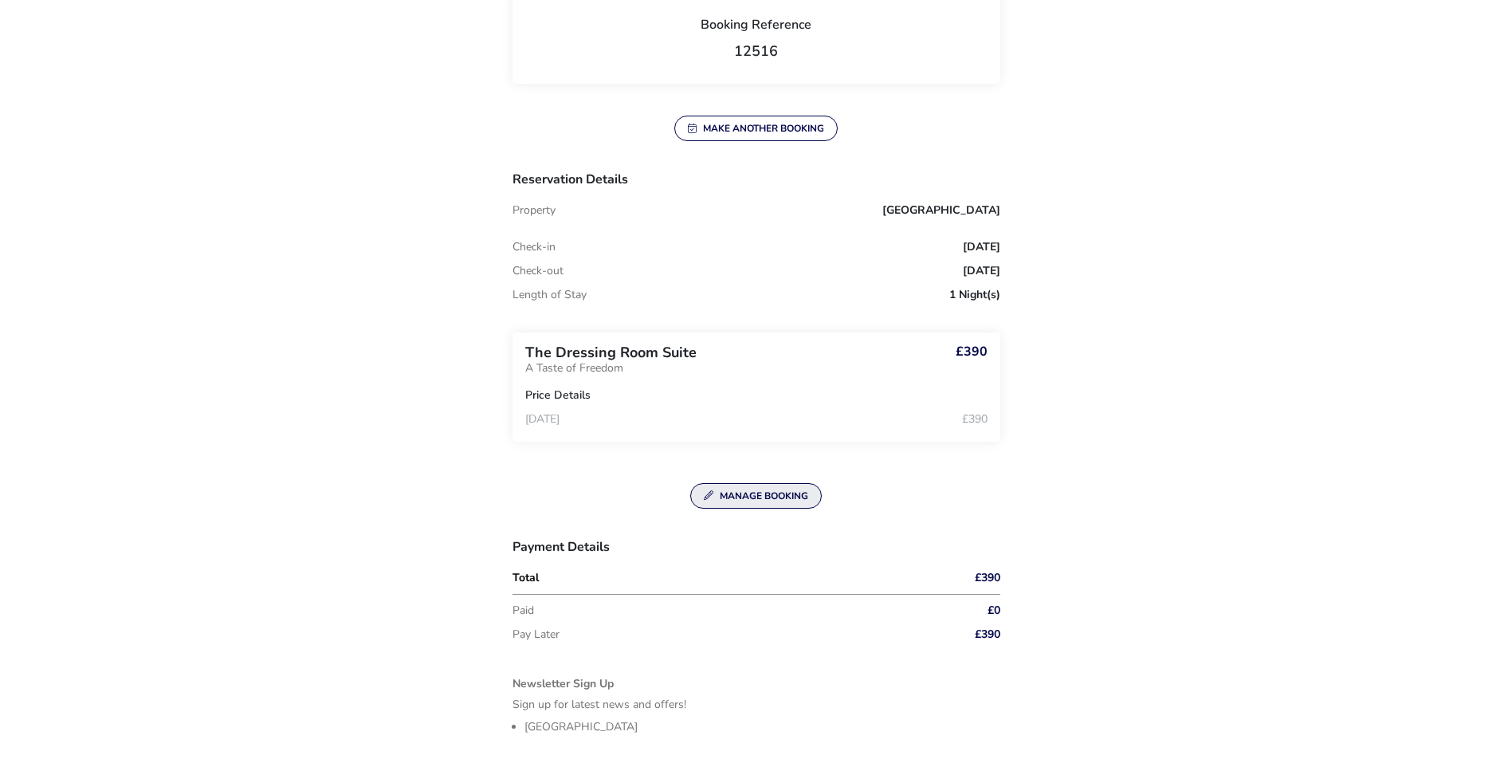
click at [763, 491] on button "Manage Booking" at bounding box center [756, 496] width 132 height 26
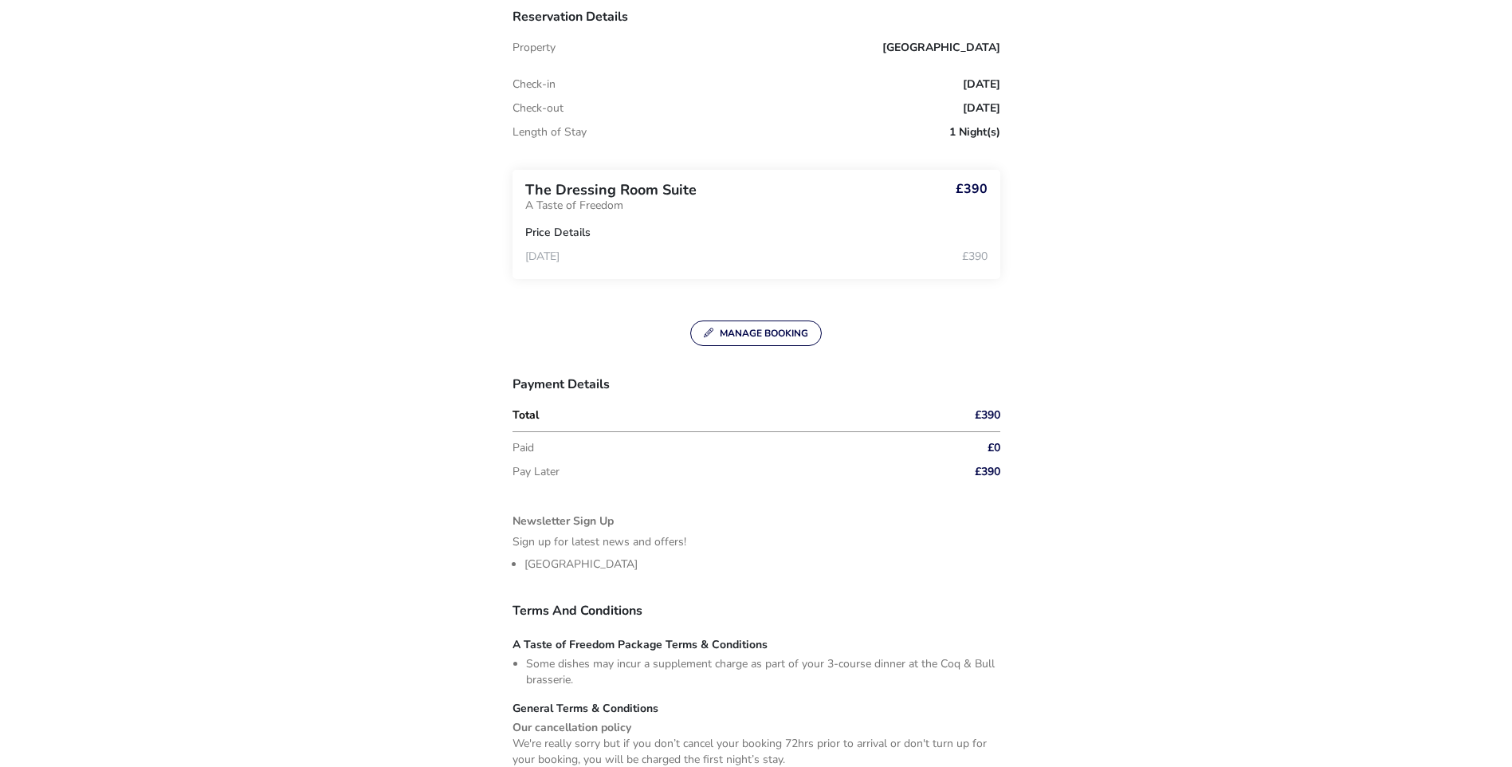
scroll to position [540, 0]
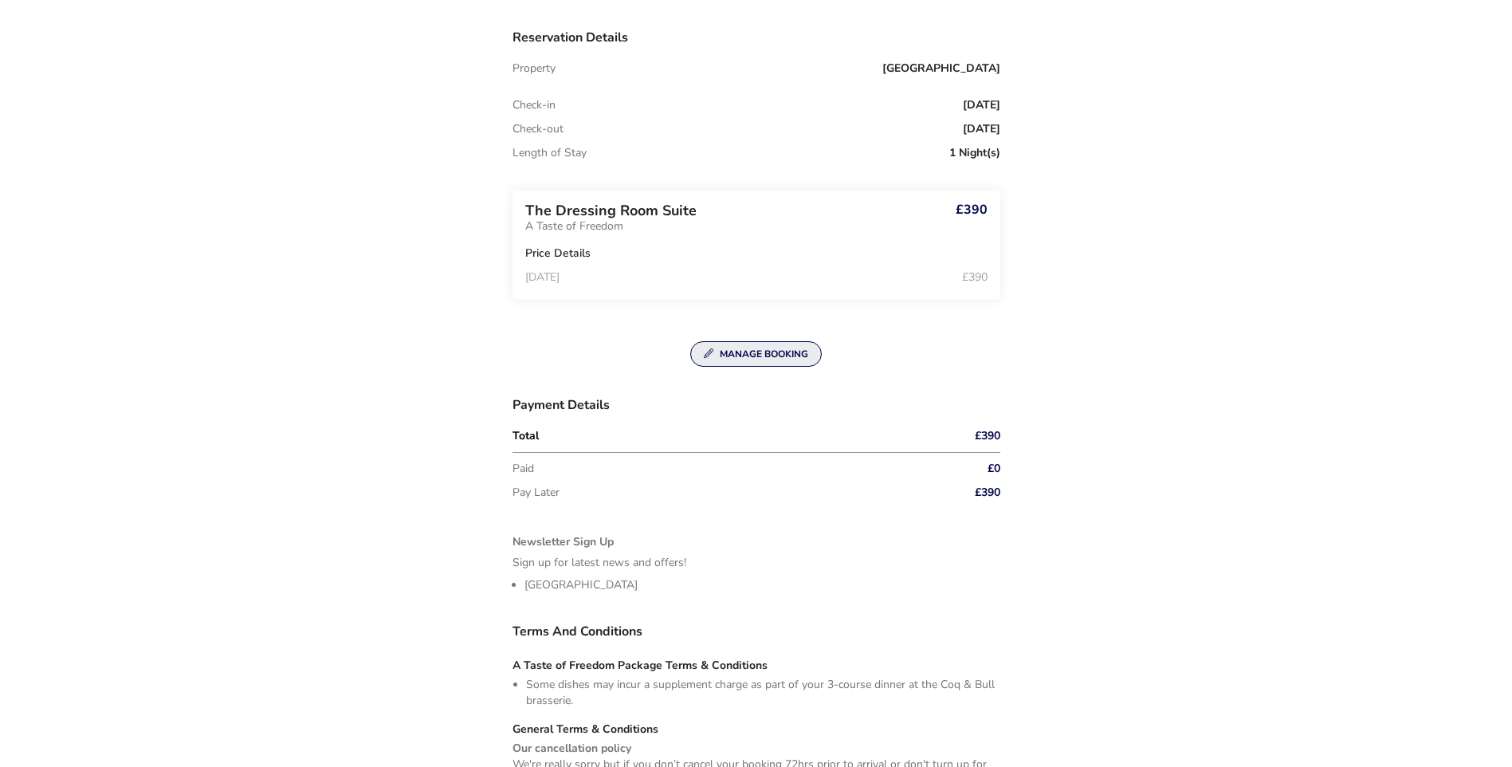
click at [754, 350] on button "Manage Booking" at bounding box center [756, 354] width 132 height 26
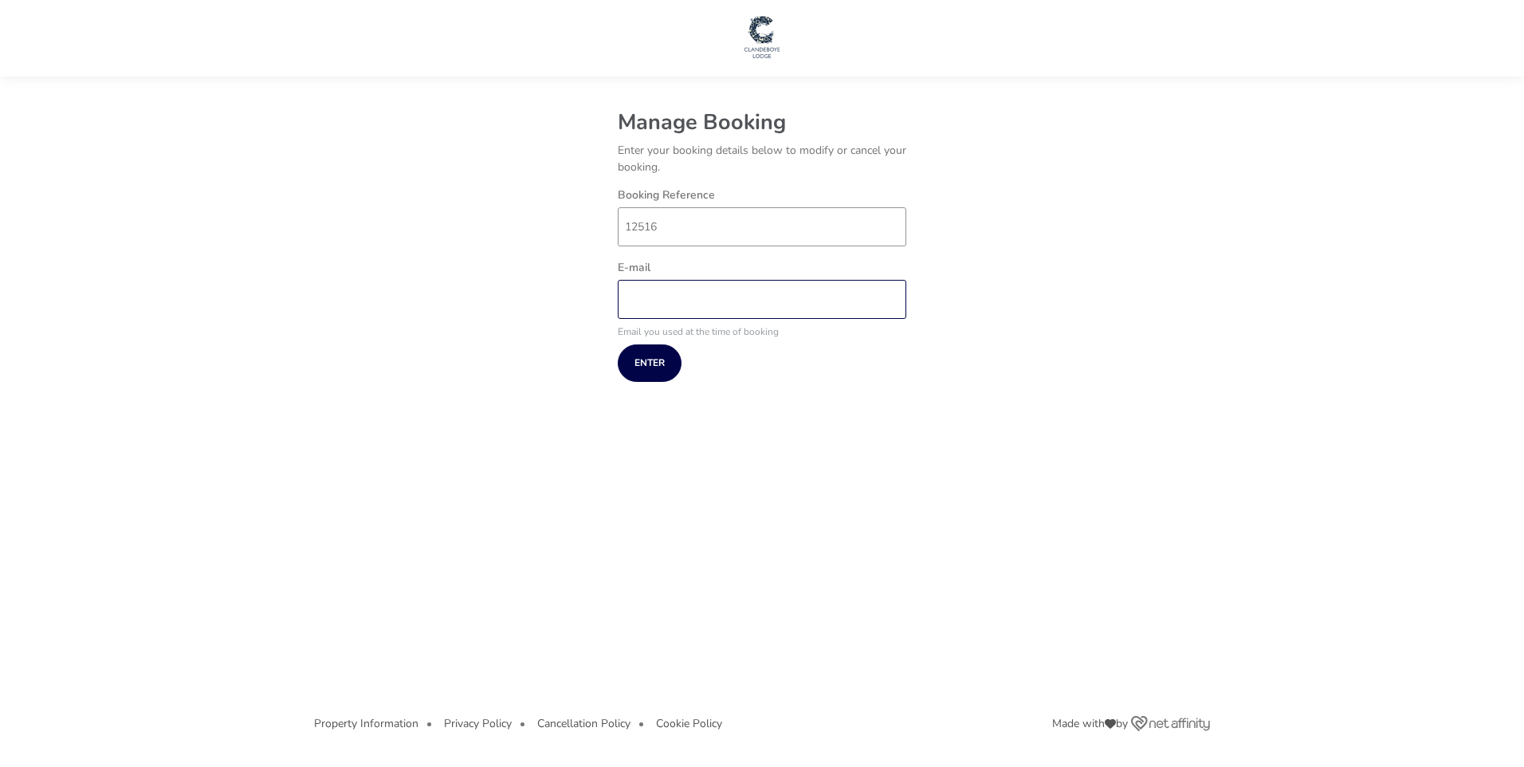
click at [679, 305] on input "E-mail" at bounding box center [762, 299] width 289 height 39
type input "[EMAIL_ADDRESS][DOMAIN_NAME]"
click at [650, 363] on button "Enter" at bounding box center [650, 362] width 64 height 37
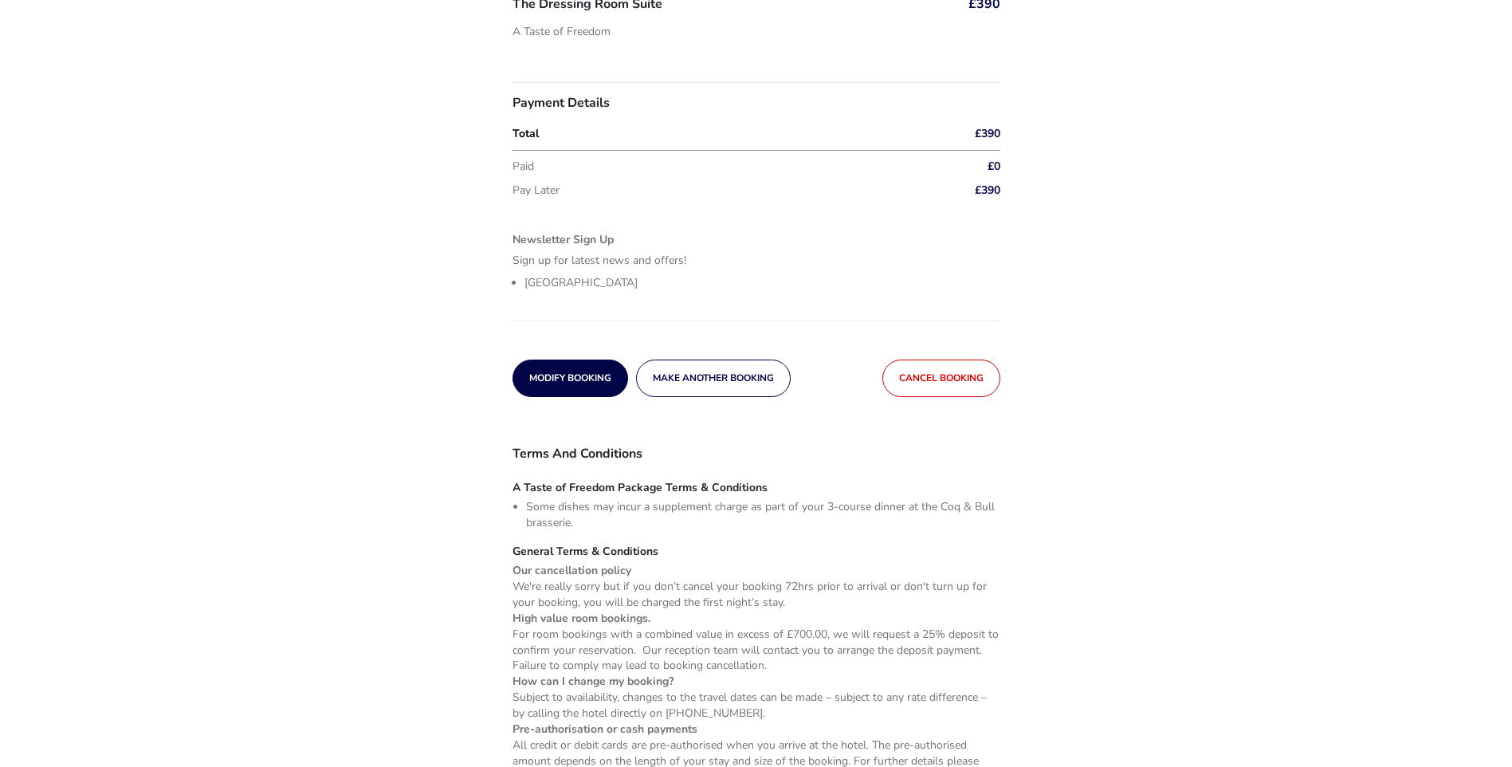
scroll to position [319, 0]
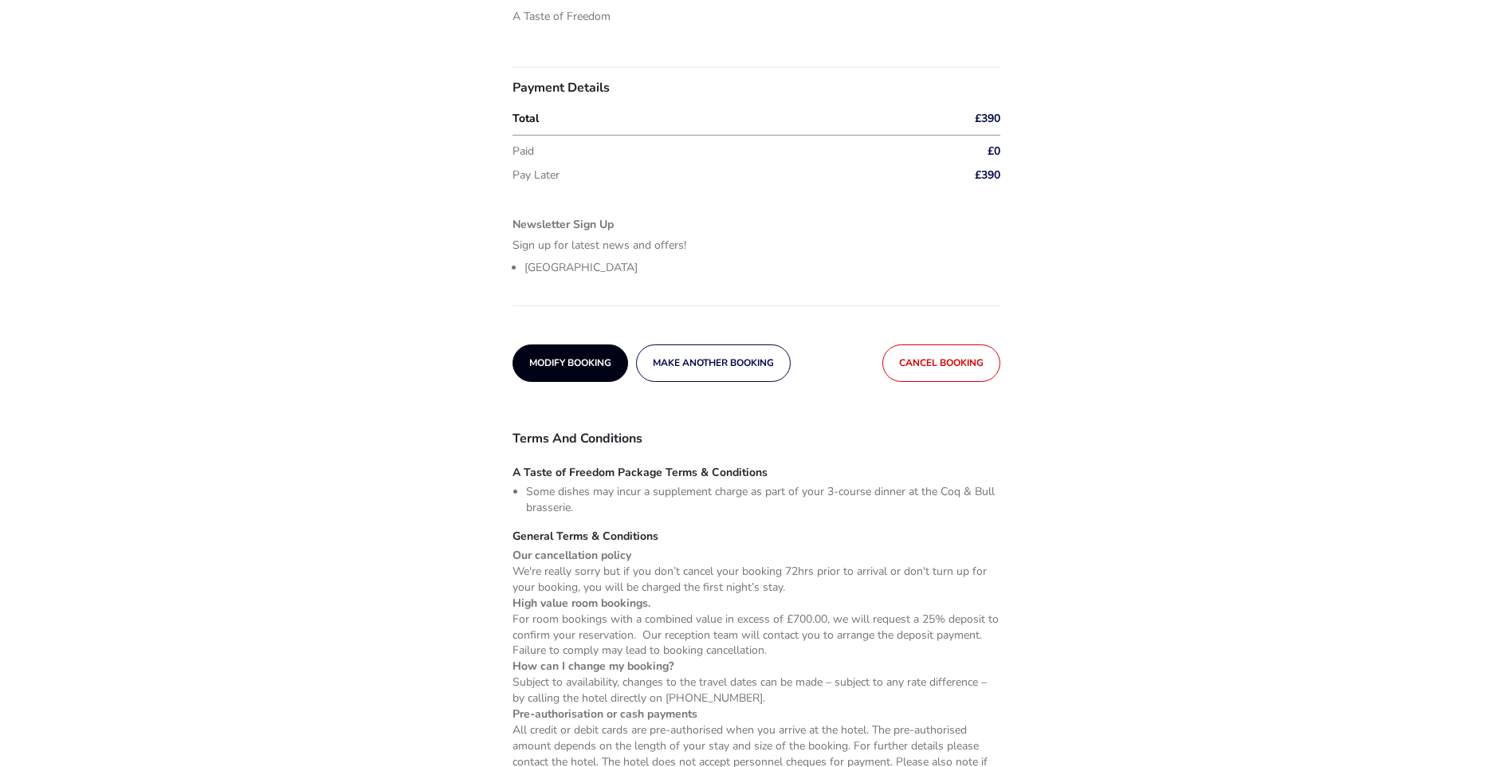
click at [563, 362] on span "Modify Booking" at bounding box center [570, 363] width 82 height 10
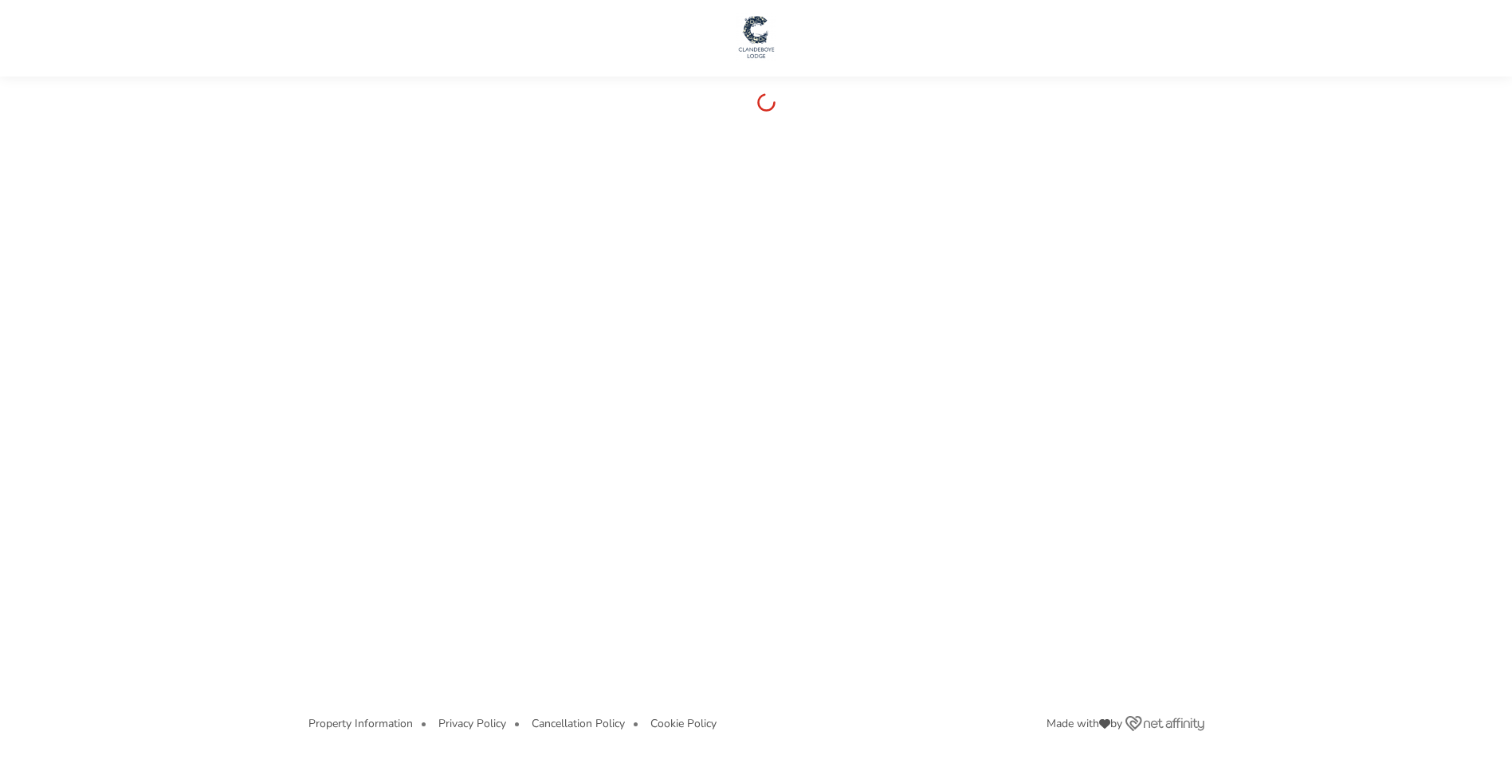
scroll to position [0, 0]
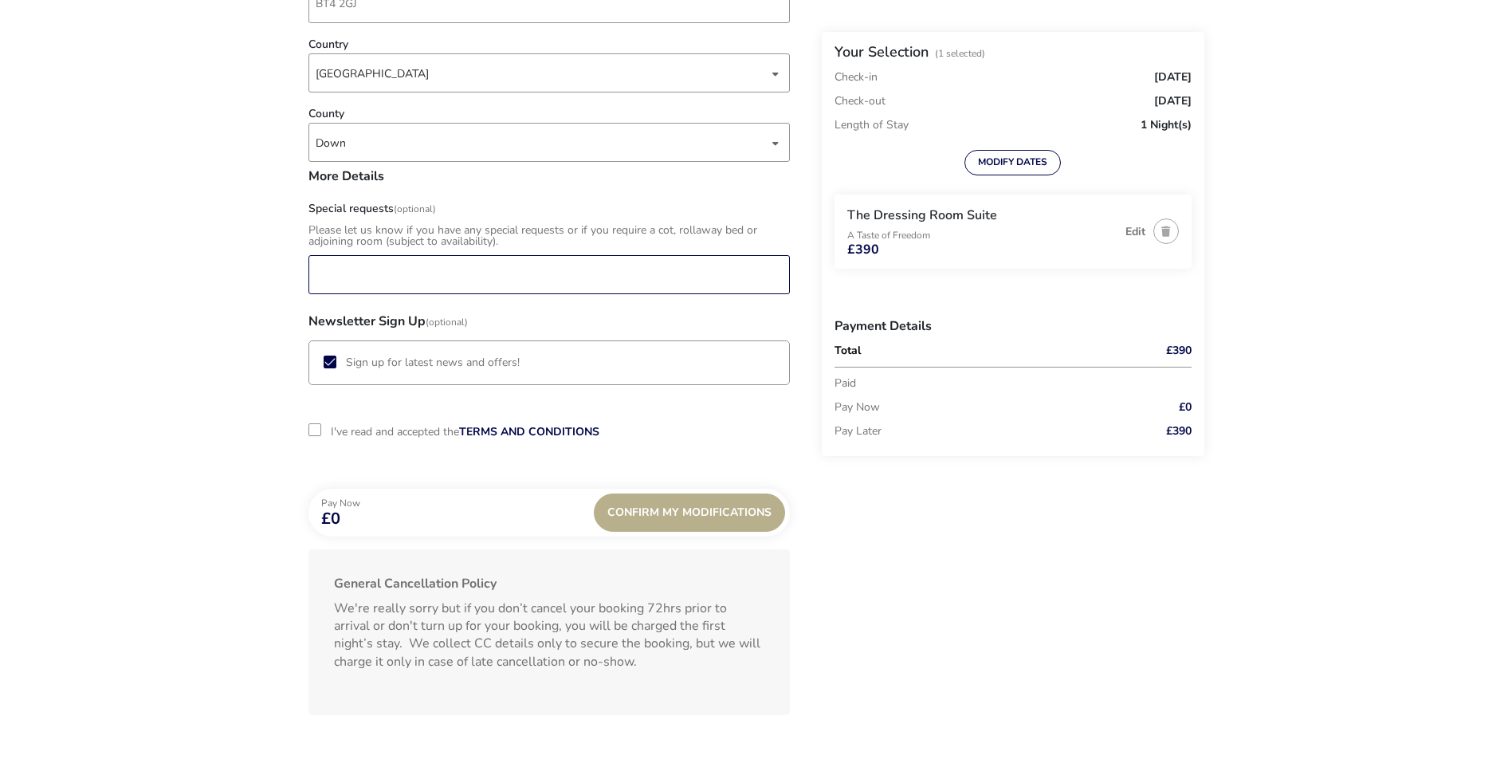
scroll to position [799, 0]
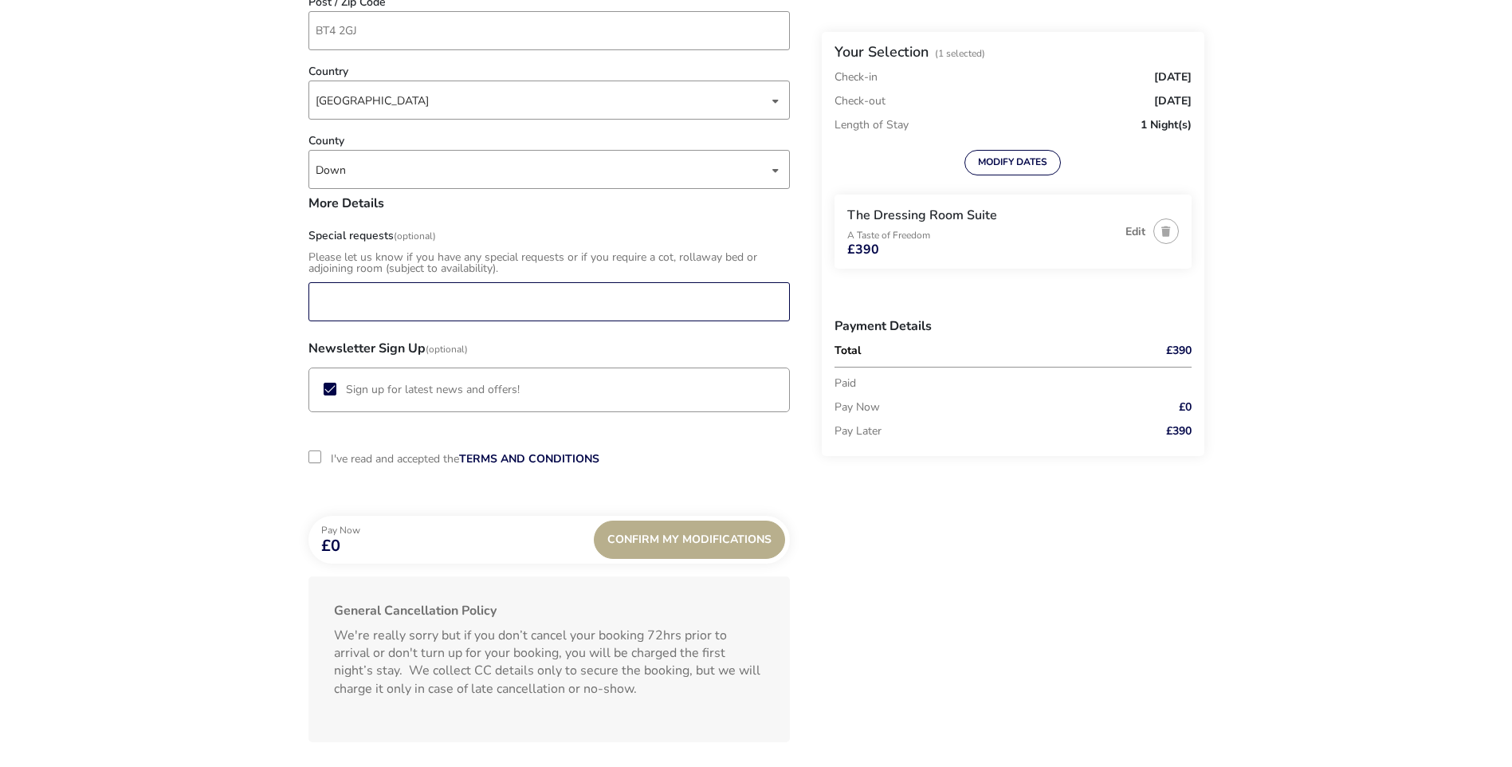
click at [332, 297] on input "Special requests (Optional)" at bounding box center [548, 301] width 481 height 39
type input "Please book package dinner for 7pm, thank you."
click at [313, 456] on div "2-term_condi" at bounding box center [314, 456] width 13 height 13
click at [693, 533] on div "Confirm My Modifications" at bounding box center [689, 539] width 191 height 38
